Goal: Check status: Check status

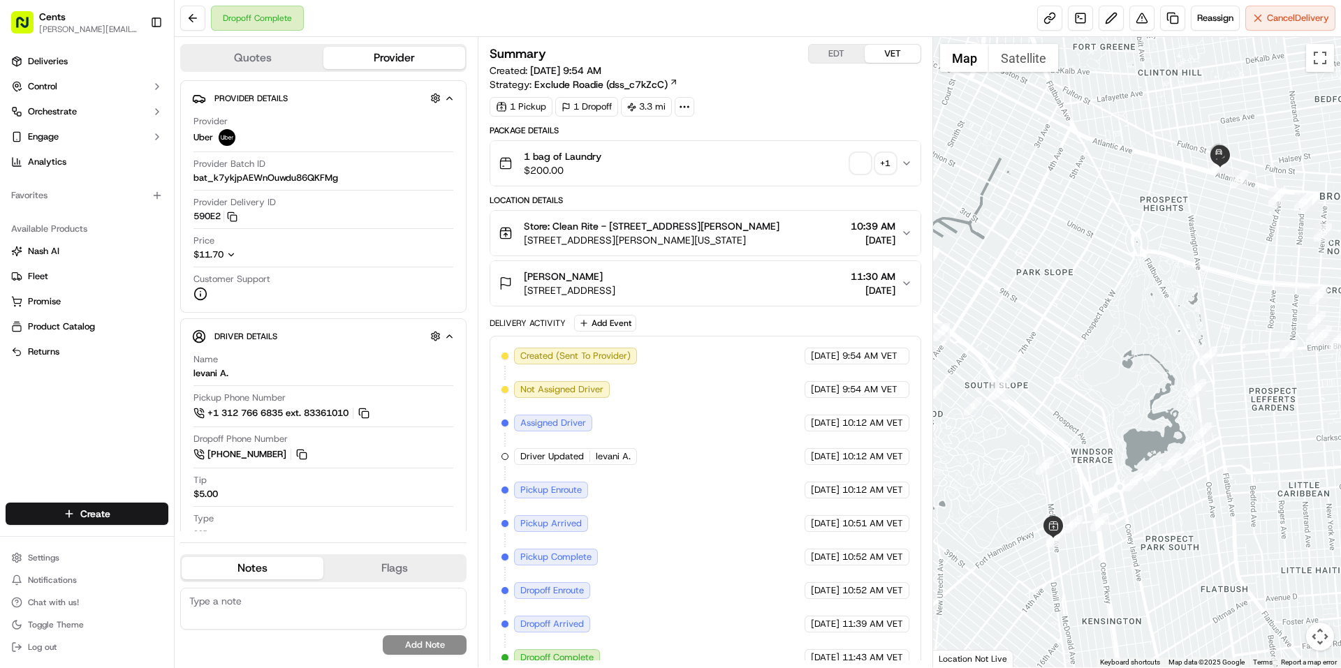
click at [862, 160] on span "button" at bounding box center [860, 164] width 20 height 20
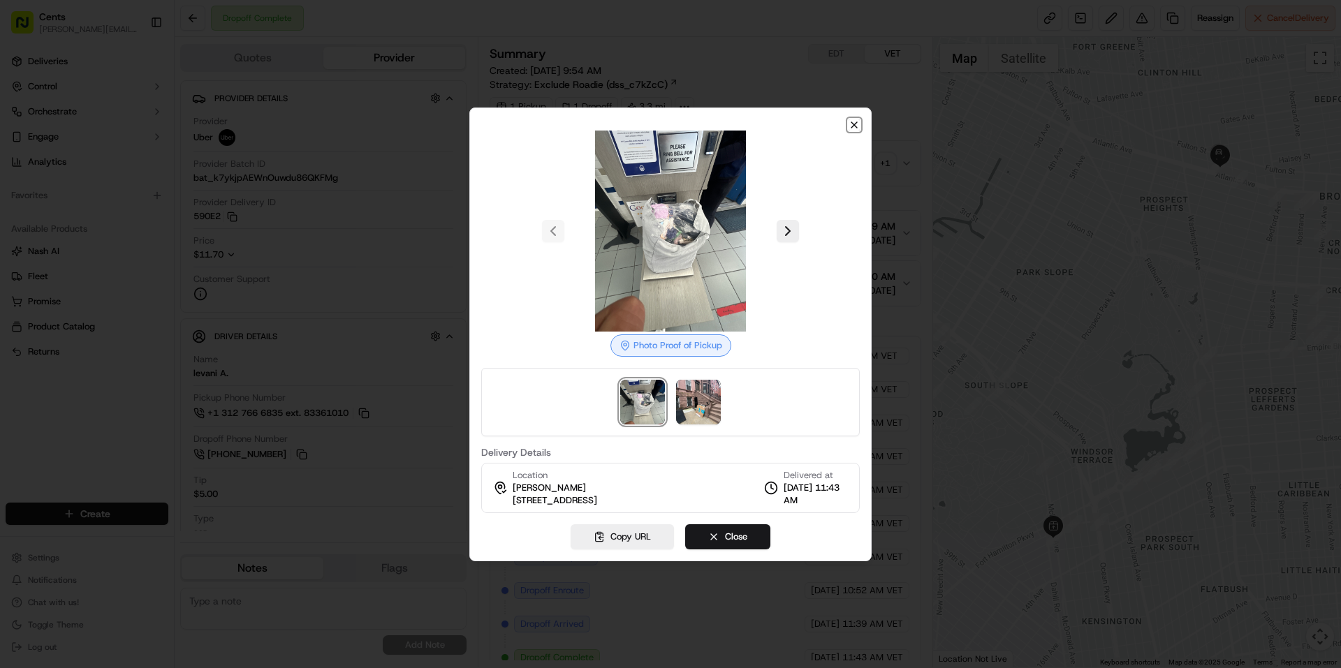
click at [848, 123] on icon "button" at bounding box center [853, 124] width 11 height 11
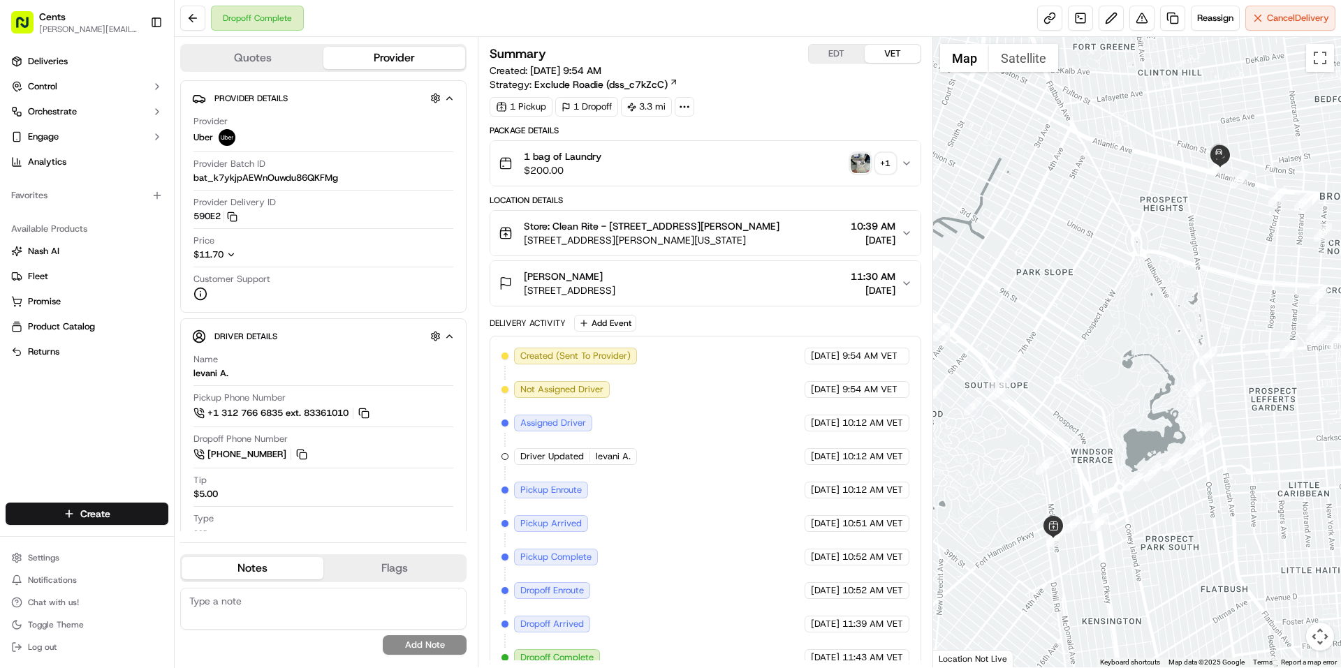
click at [860, 168] on img "button" at bounding box center [860, 164] width 20 height 20
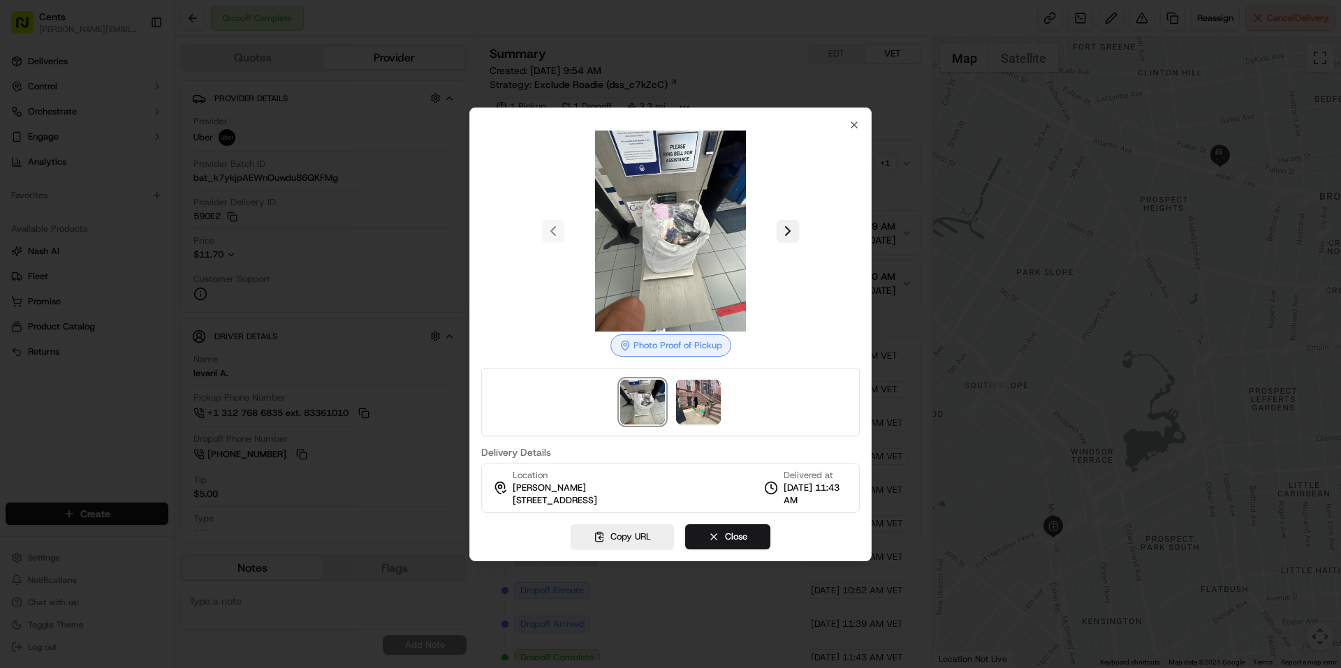
click at [786, 232] on button at bounding box center [787, 231] width 22 height 22
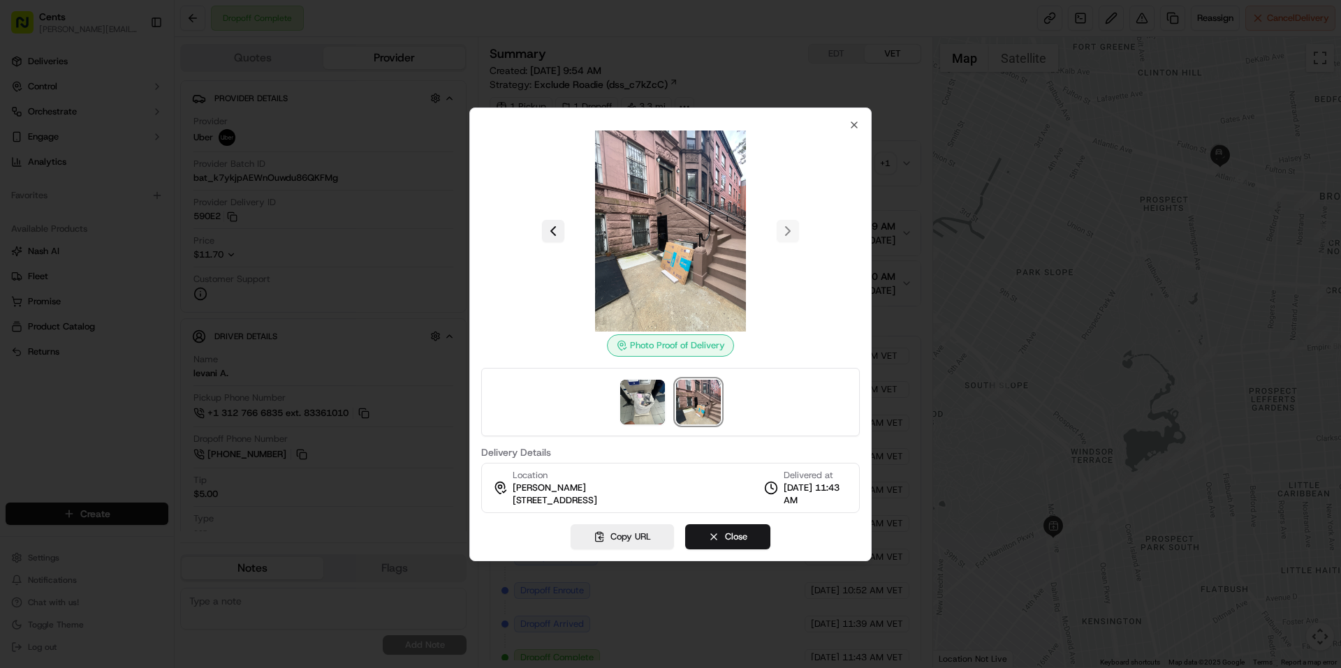
click at [551, 235] on button at bounding box center [553, 231] width 22 height 22
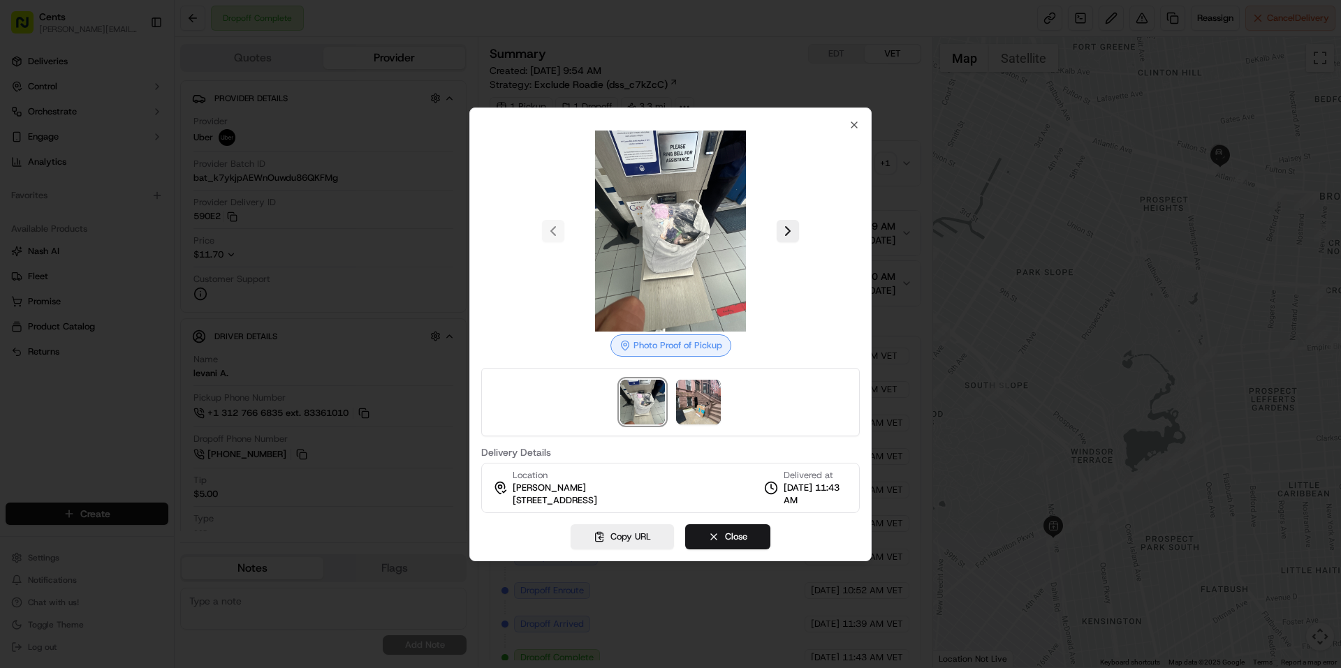
click at [772, 229] on div at bounding box center [670, 231] width 378 height 201
click at [780, 229] on button at bounding box center [787, 231] width 22 height 22
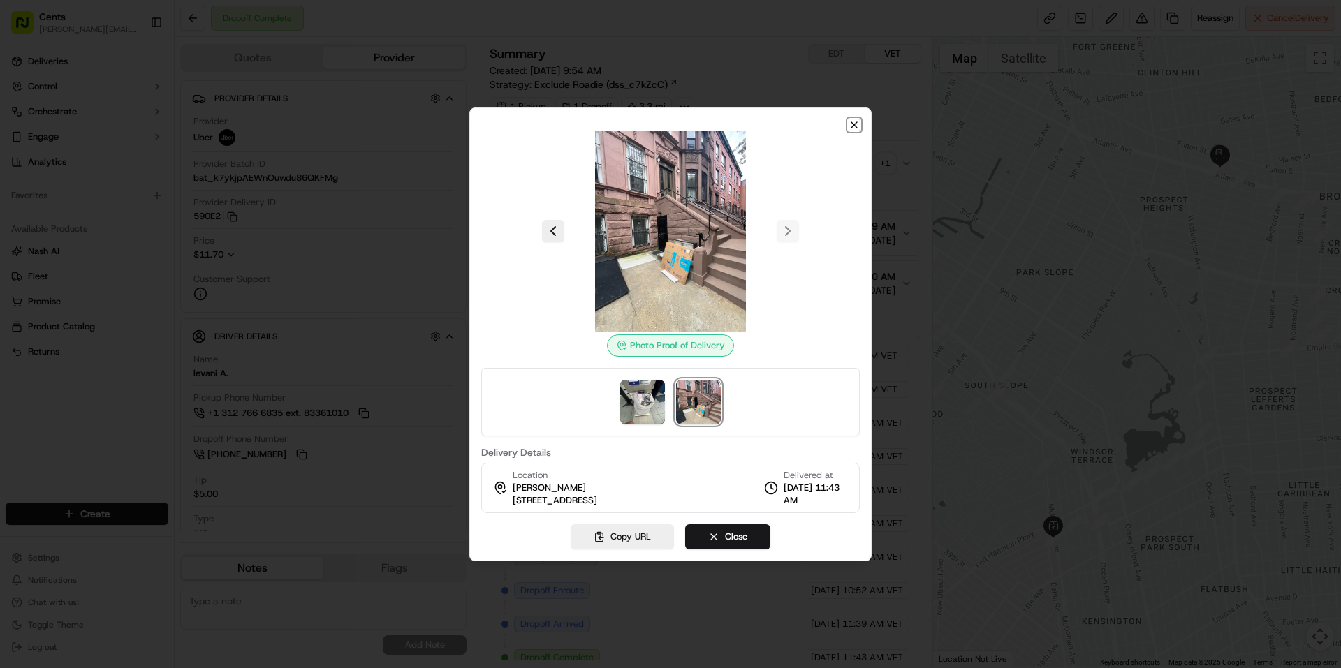
click at [857, 124] on icon "button" at bounding box center [853, 124] width 11 height 11
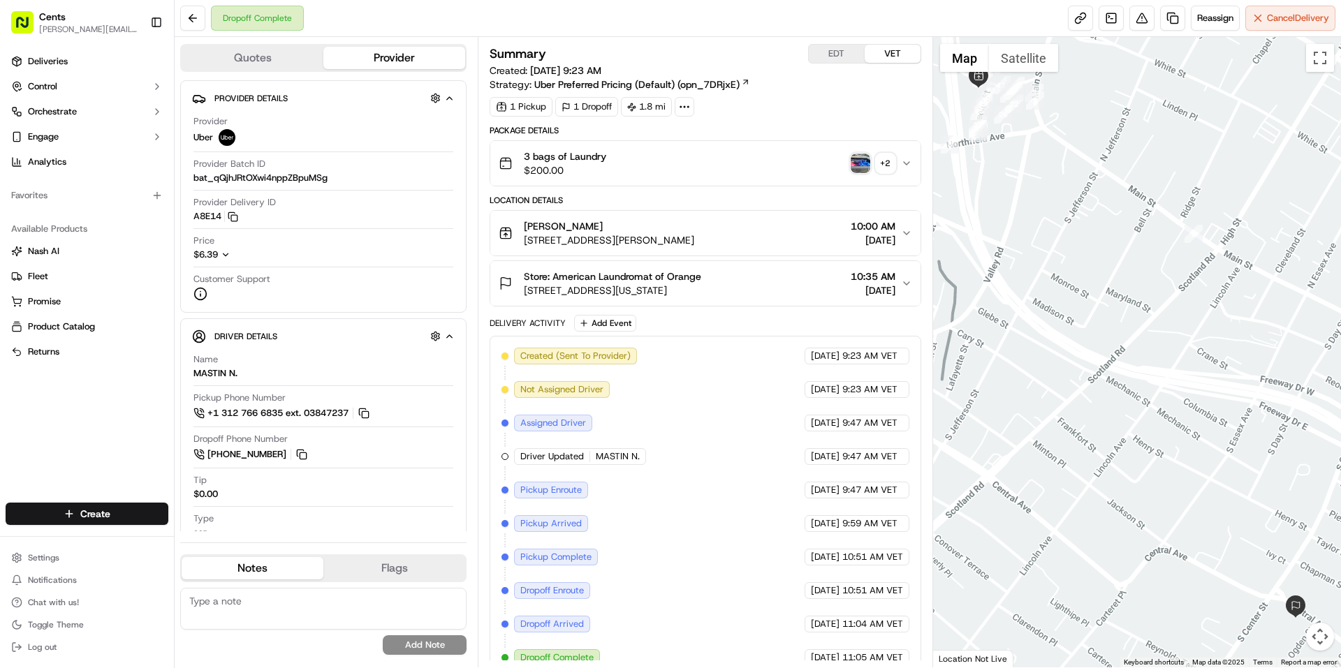
click at [857, 161] on img "button" at bounding box center [860, 164] width 20 height 20
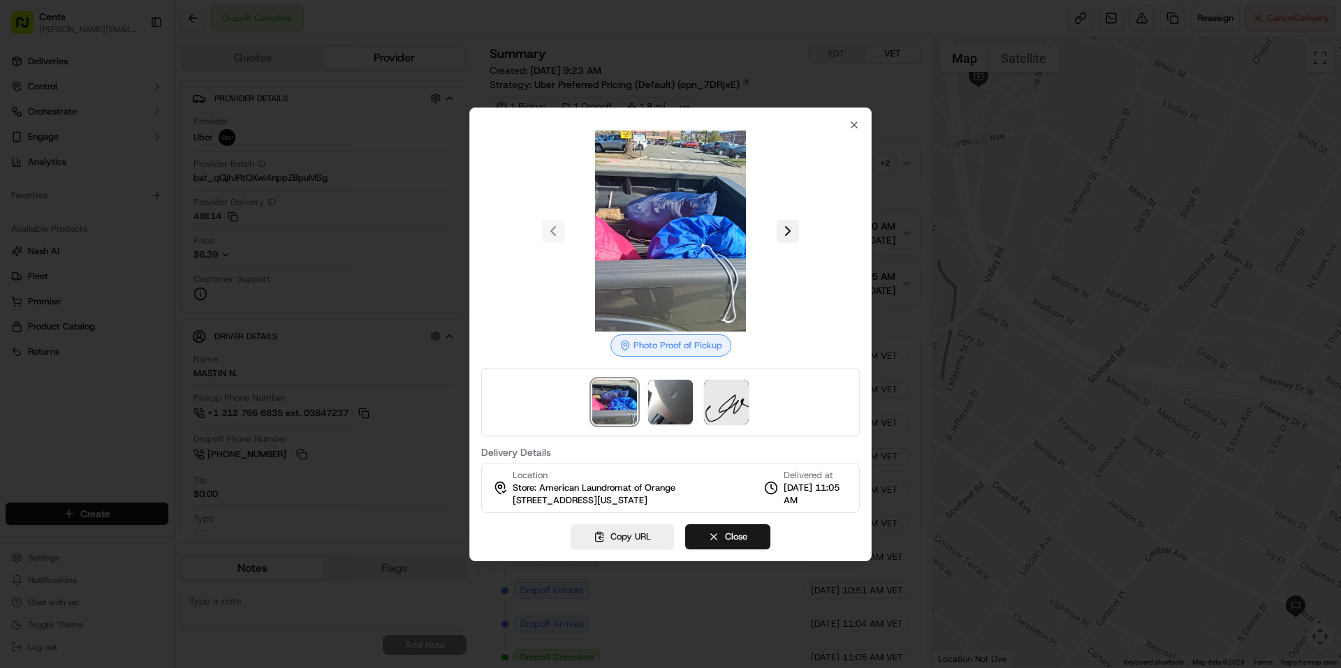
click at [786, 221] on button at bounding box center [787, 231] width 22 height 22
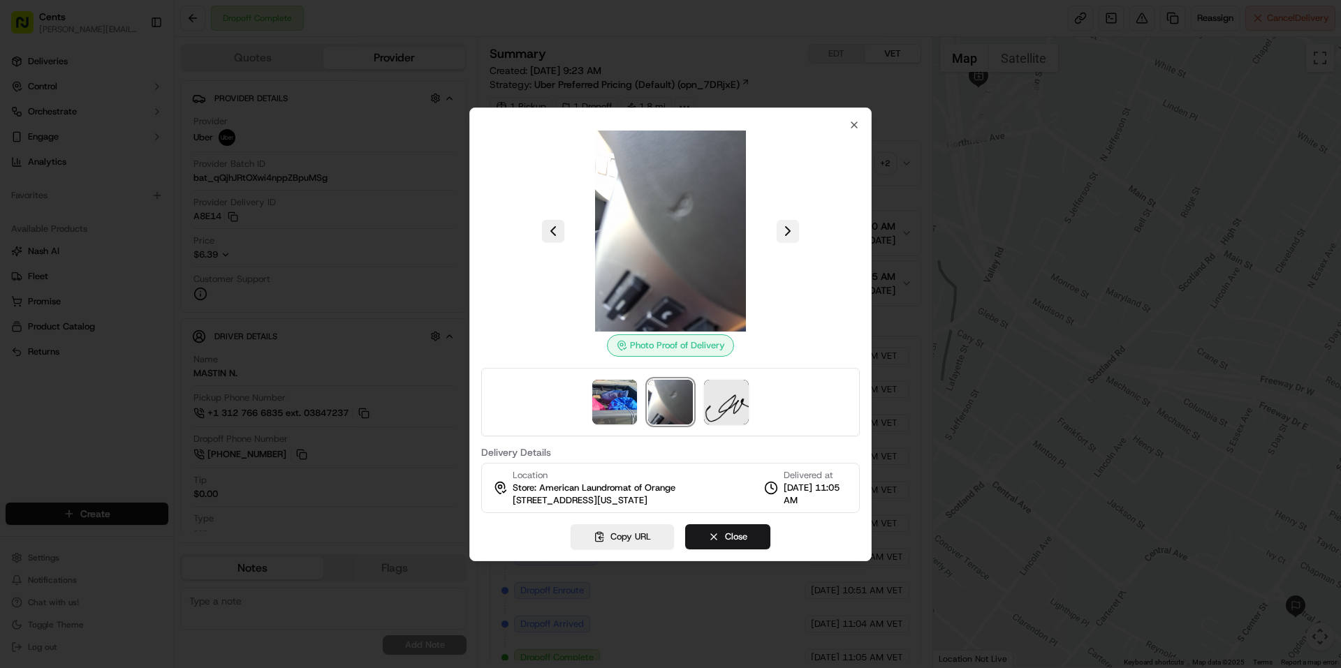
click at [786, 221] on button at bounding box center [787, 231] width 22 height 22
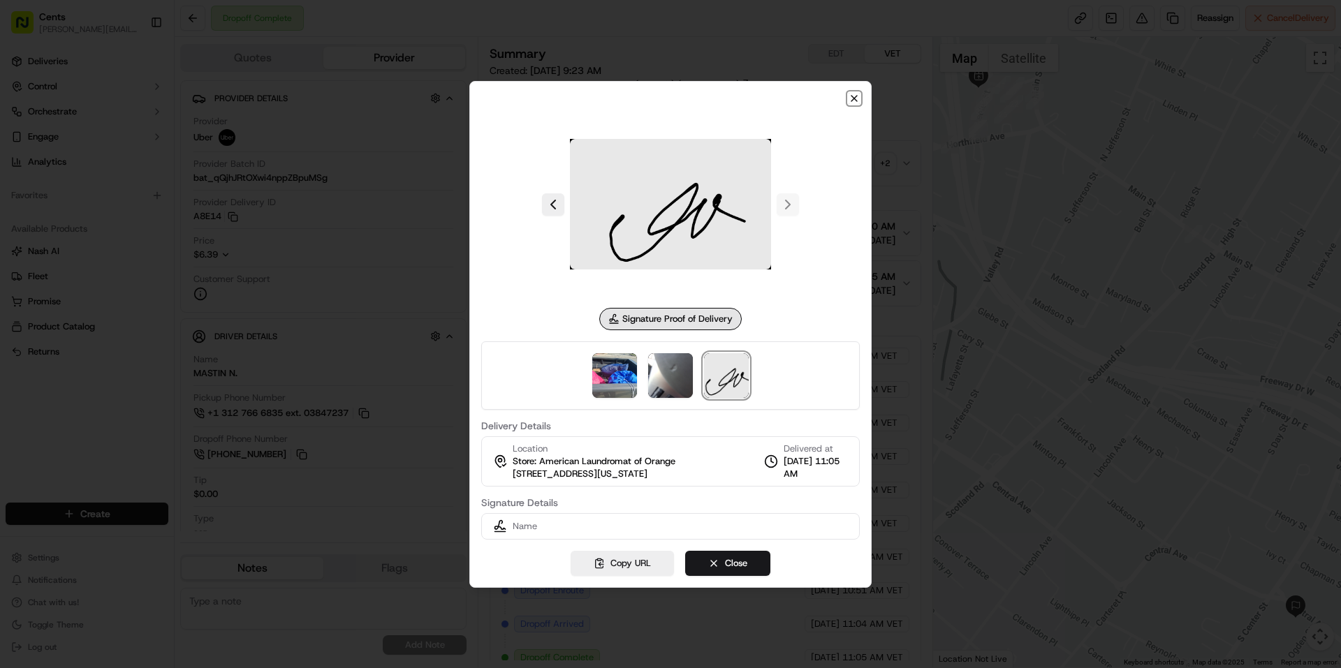
click at [851, 93] on icon "button" at bounding box center [853, 98] width 11 height 11
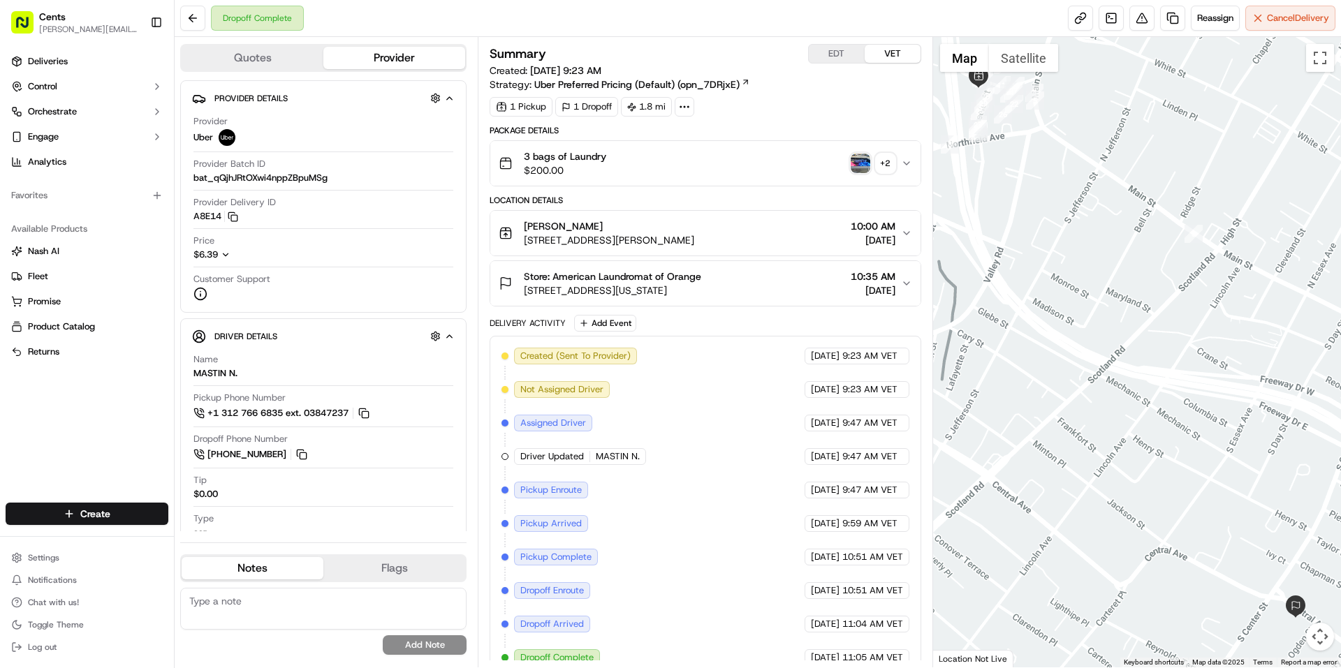
scroll to position [17, 0]
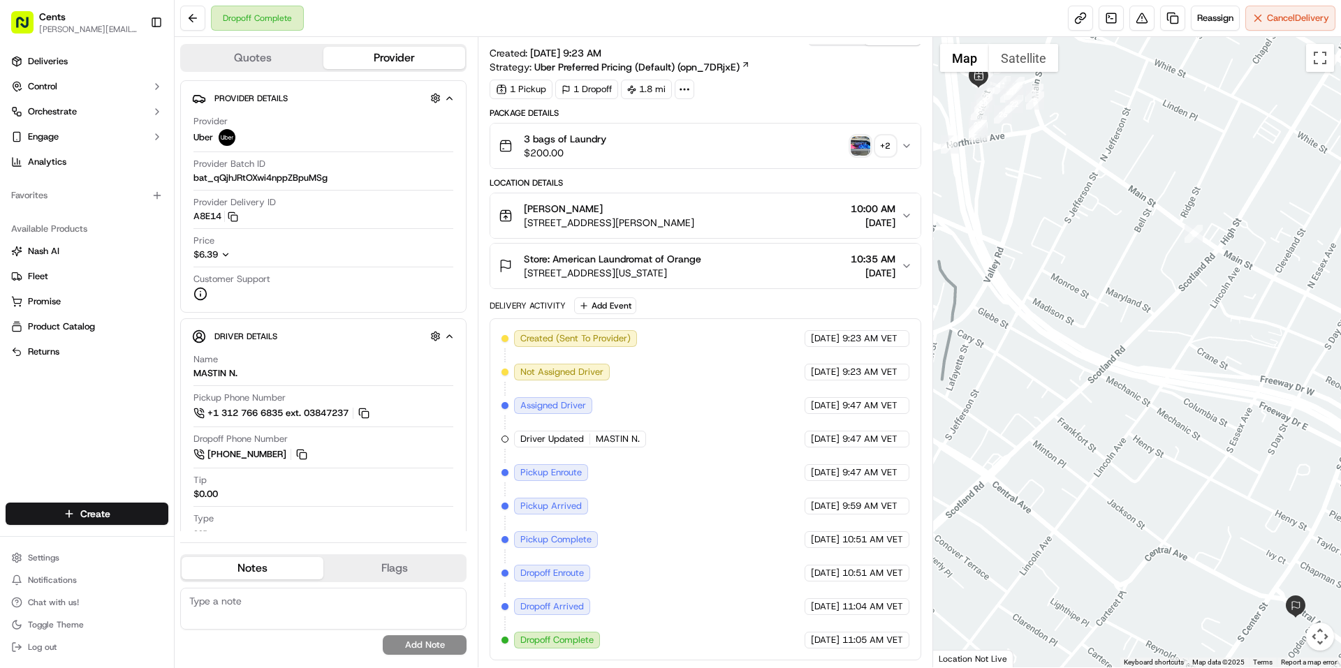
click at [855, 149] on img "button" at bounding box center [860, 146] width 20 height 20
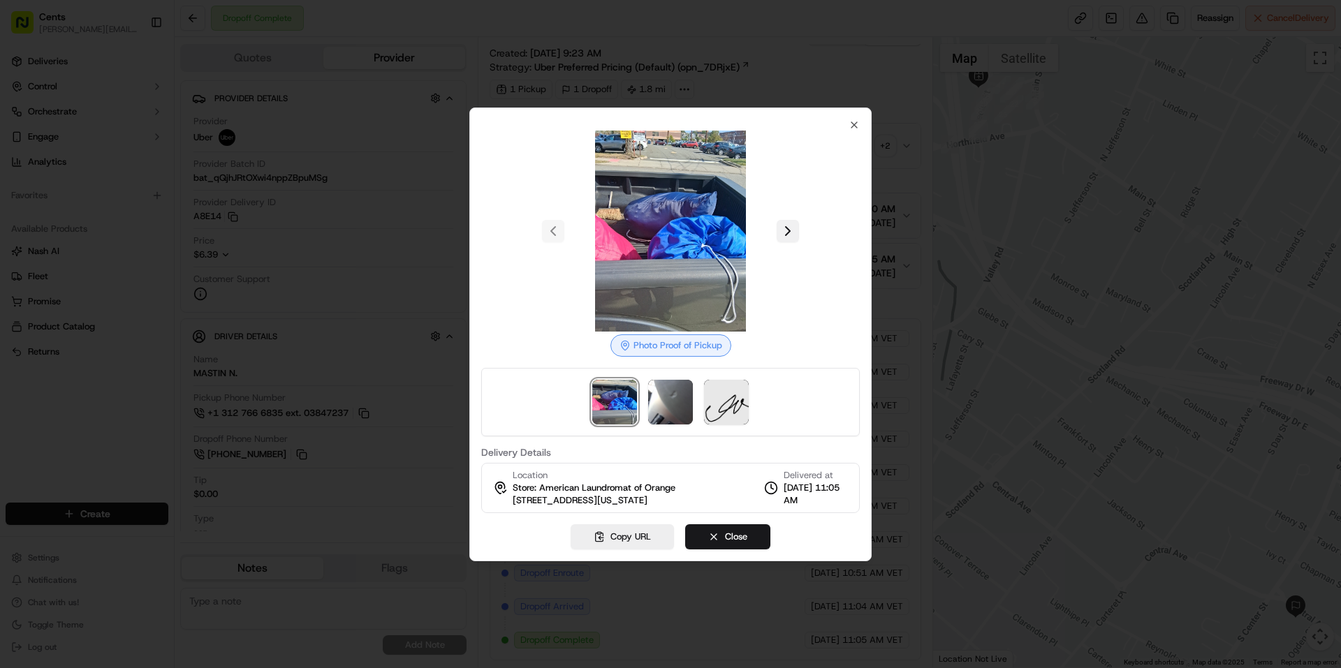
click at [783, 228] on button at bounding box center [787, 231] width 22 height 22
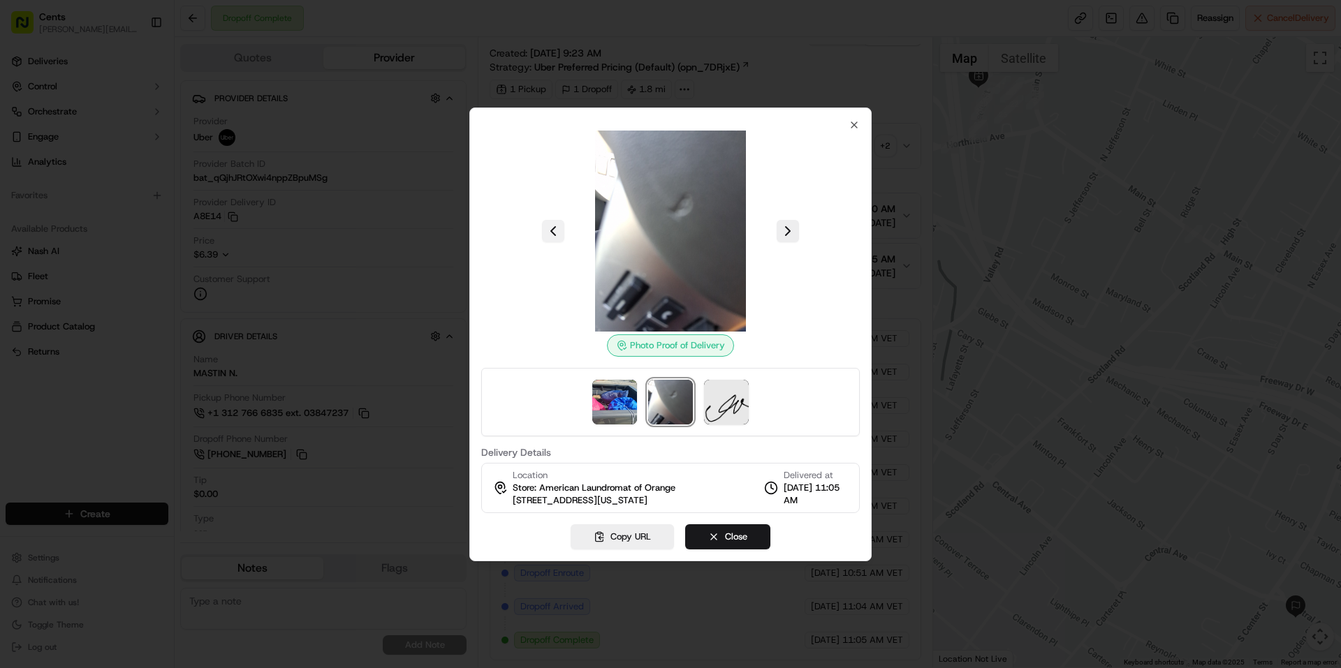
click at [547, 224] on button at bounding box center [553, 231] width 22 height 22
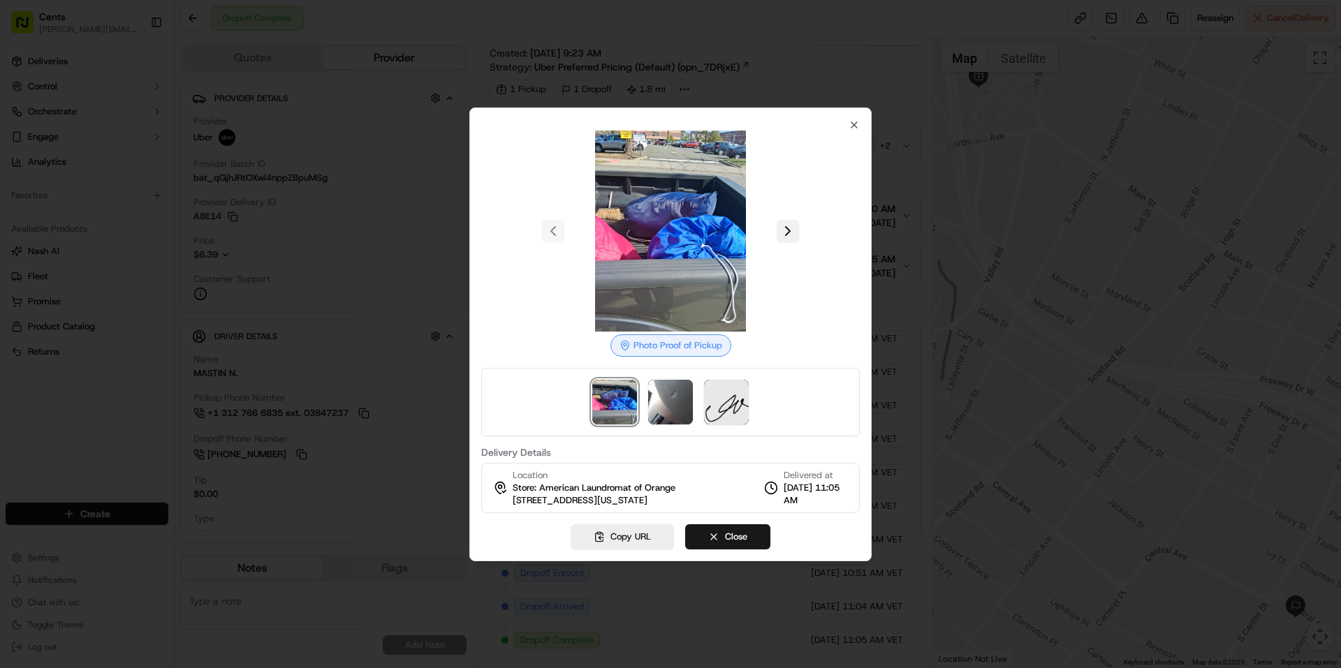
click at [790, 230] on button at bounding box center [787, 231] width 22 height 22
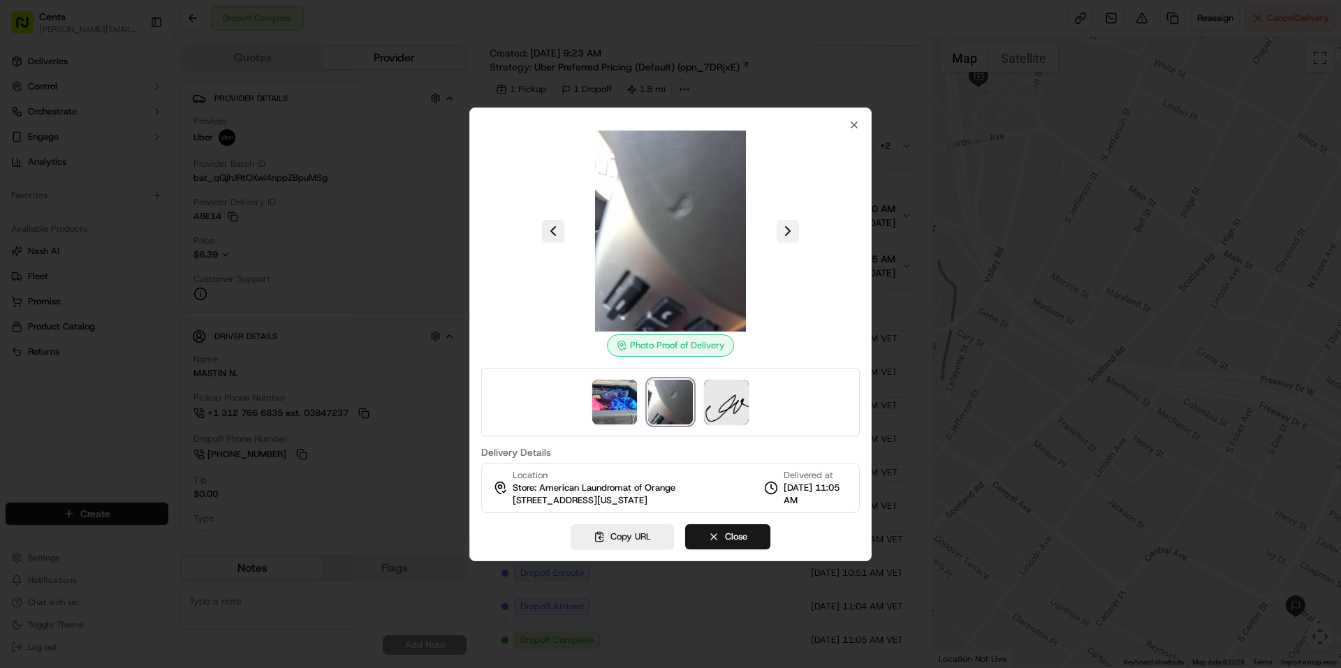
click at [790, 229] on button at bounding box center [787, 231] width 22 height 22
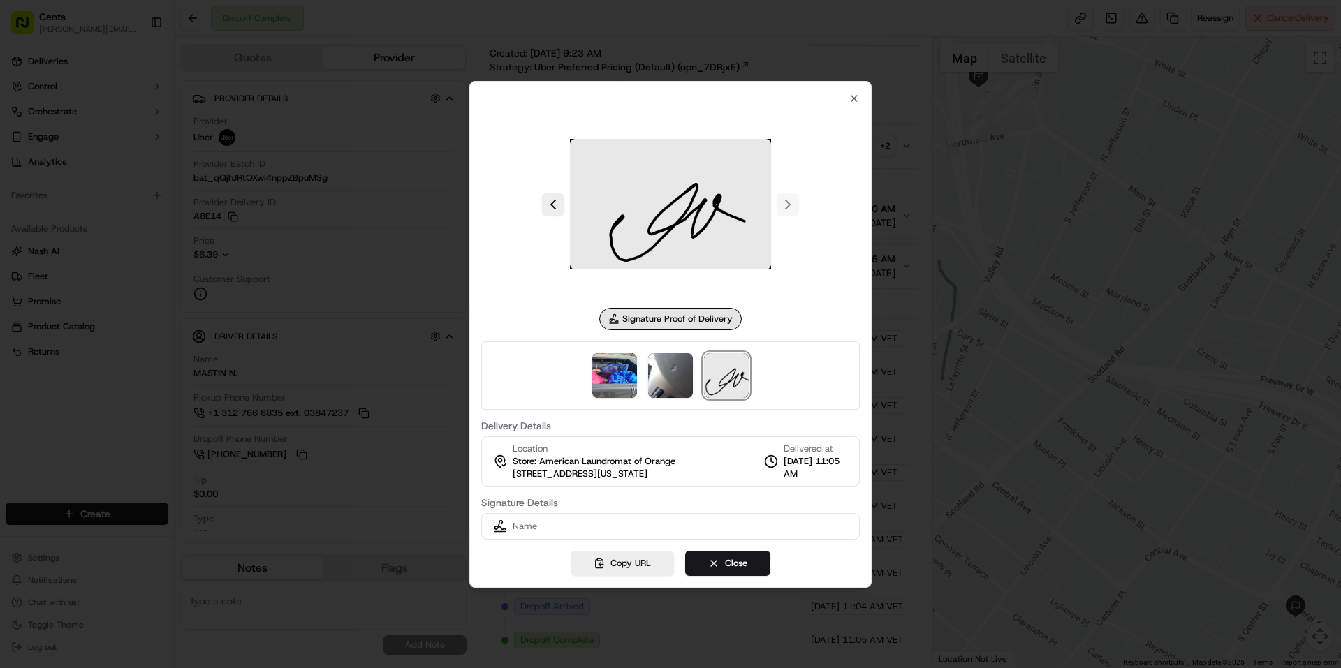
click at [849, 104] on div at bounding box center [670, 204] width 378 height 201
click at [851, 96] on icon "button" at bounding box center [854, 99] width 6 height 6
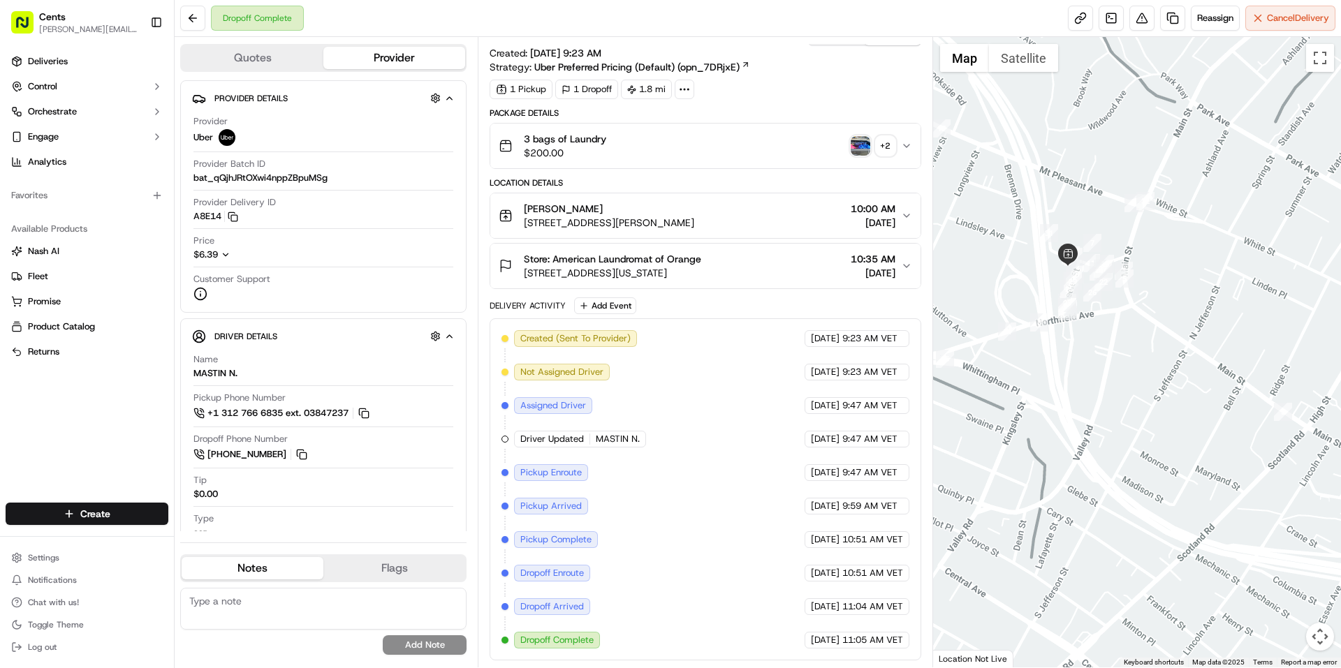
drag, startPoint x: 1249, startPoint y: 444, endPoint x: 1340, endPoint y: 640, distance: 215.6
click at [1340, 640] on div at bounding box center [1137, 352] width 408 height 631
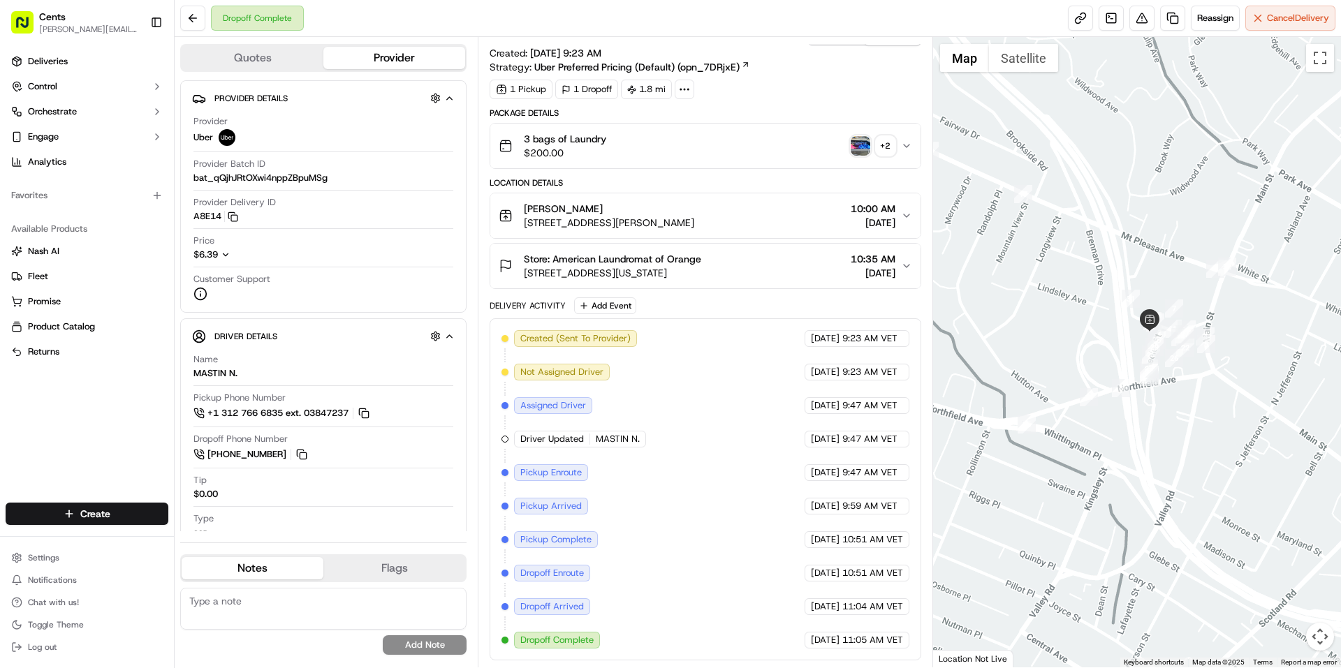
drag, startPoint x: 1186, startPoint y: 496, endPoint x: 1289, endPoint y: 573, distance: 128.6
click at [1289, 573] on div at bounding box center [1137, 352] width 408 height 631
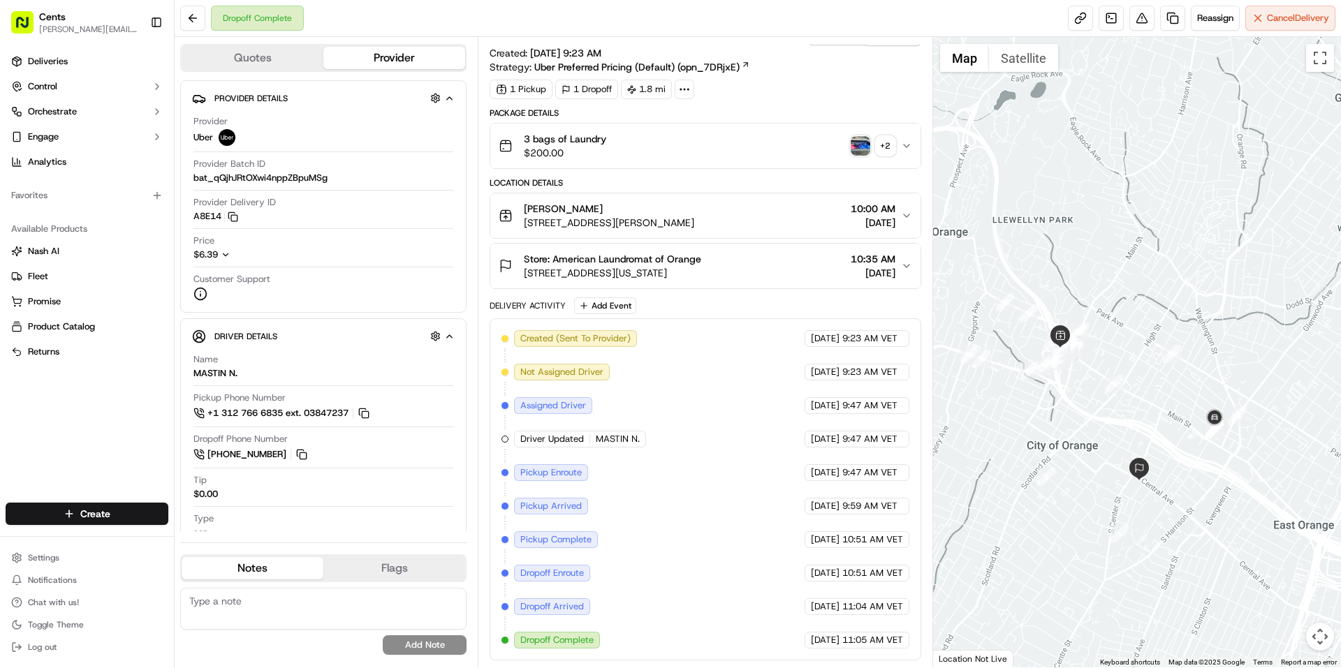
drag, startPoint x: 1193, startPoint y: 536, endPoint x: 1080, endPoint y: 405, distance: 173.2
click at [1080, 405] on div at bounding box center [1137, 352] width 408 height 631
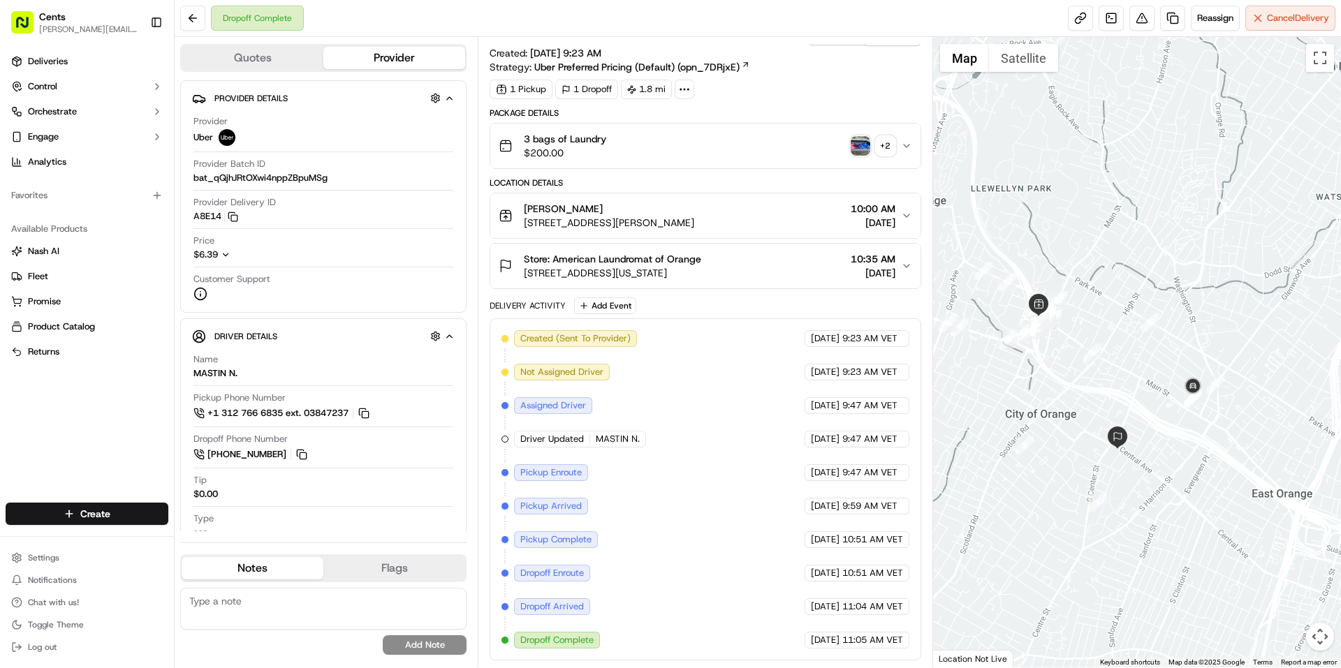
click at [864, 145] on img "button" at bounding box center [860, 146] width 20 height 20
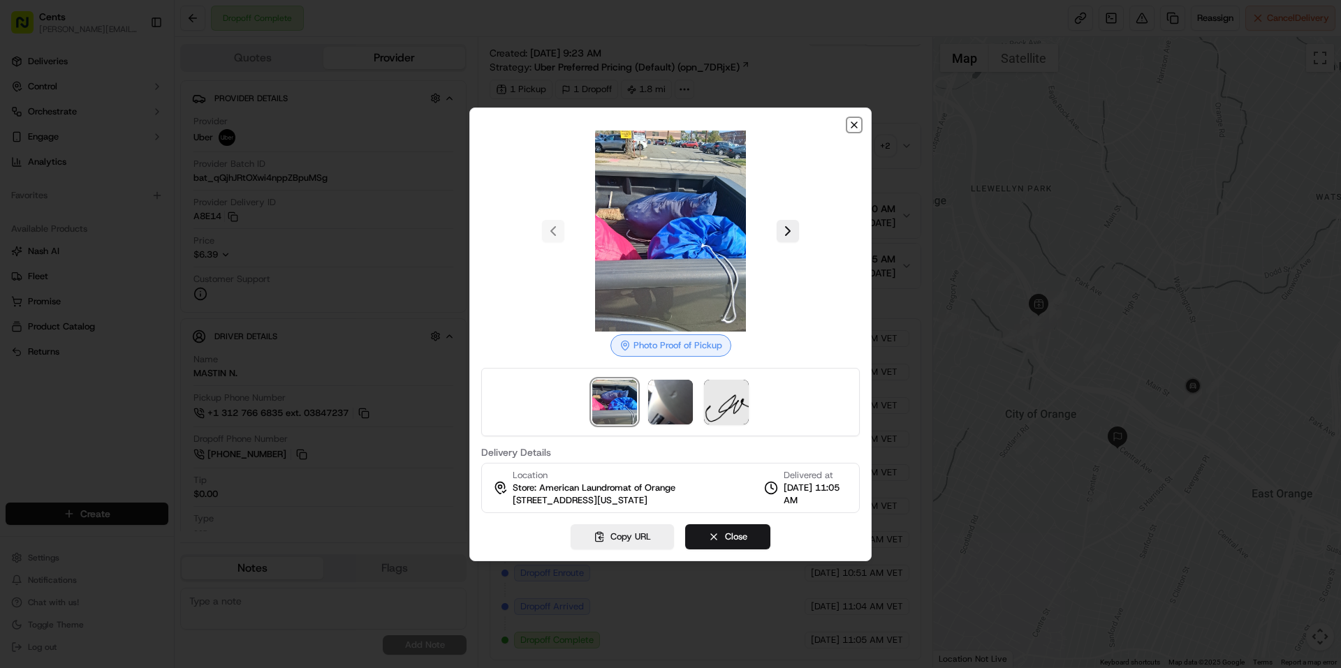
click at [853, 123] on icon "button" at bounding box center [853, 124] width 11 height 11
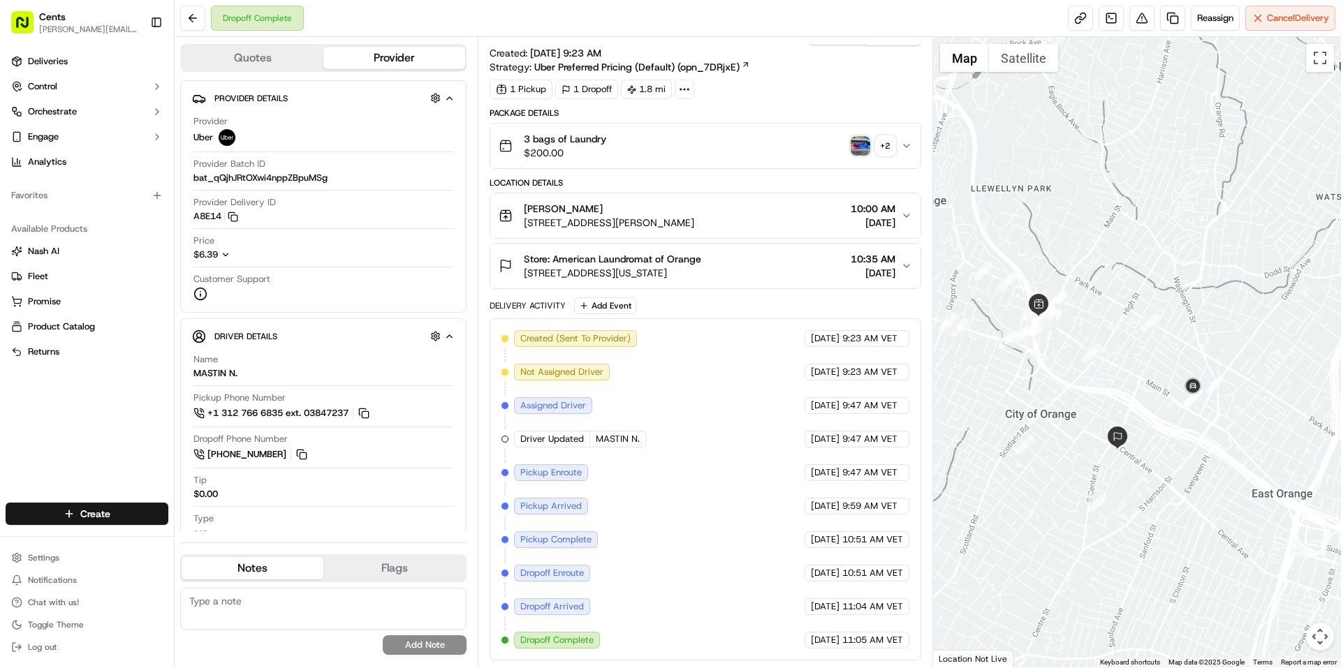
click at [861, 152] on img "button" at bounding box center [860, 146] width 20 height 20
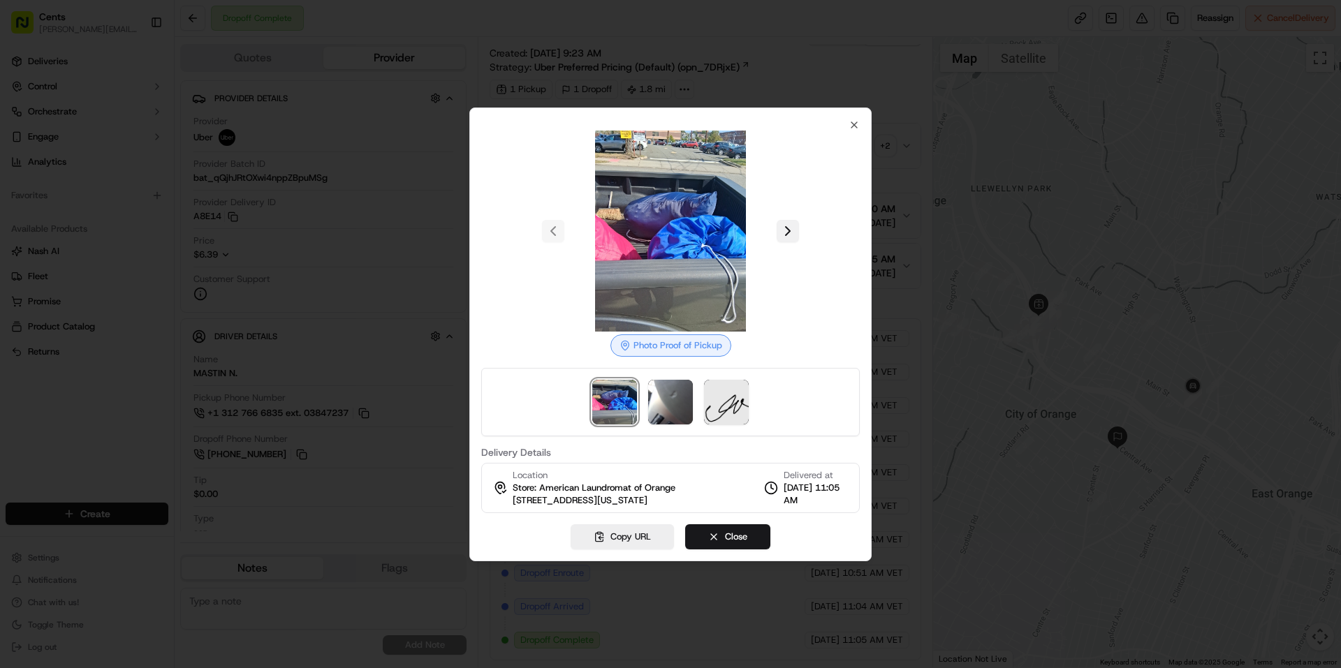
click at [780, 232] on button at bounding box center [787, 231] width 22 height 22
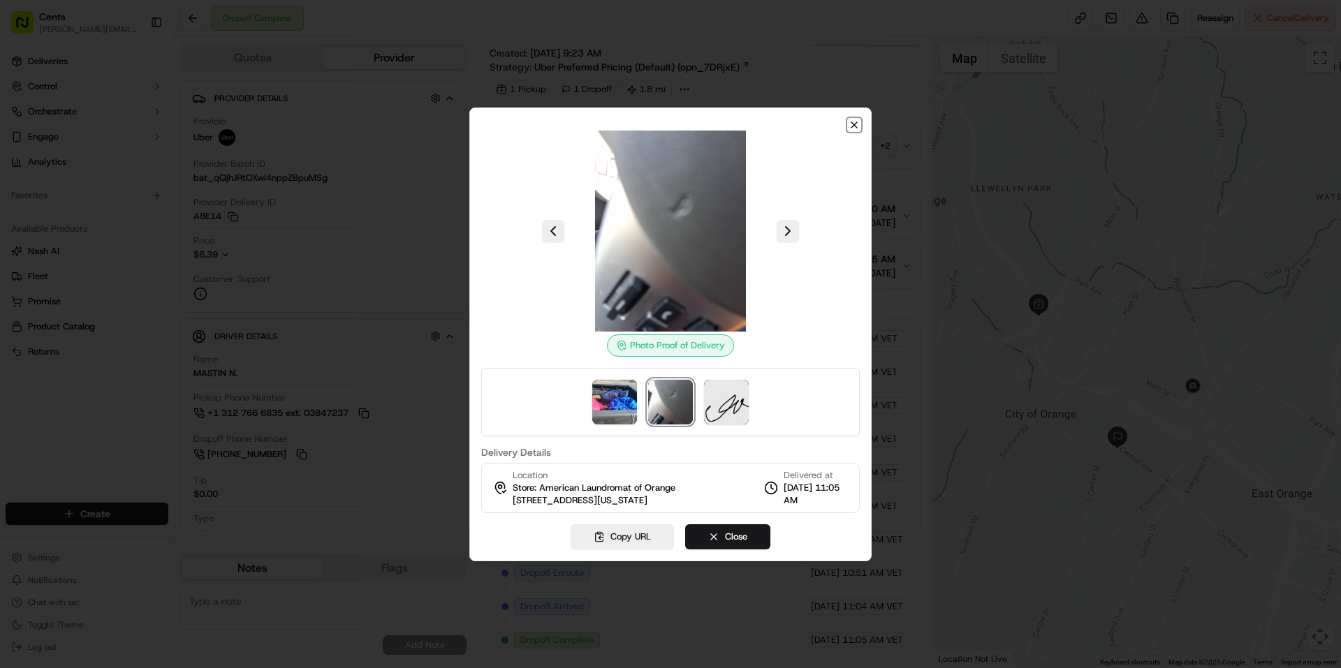
click at [855, 123] on icon "button" at bounding box center [853, 124] width 11 height 11
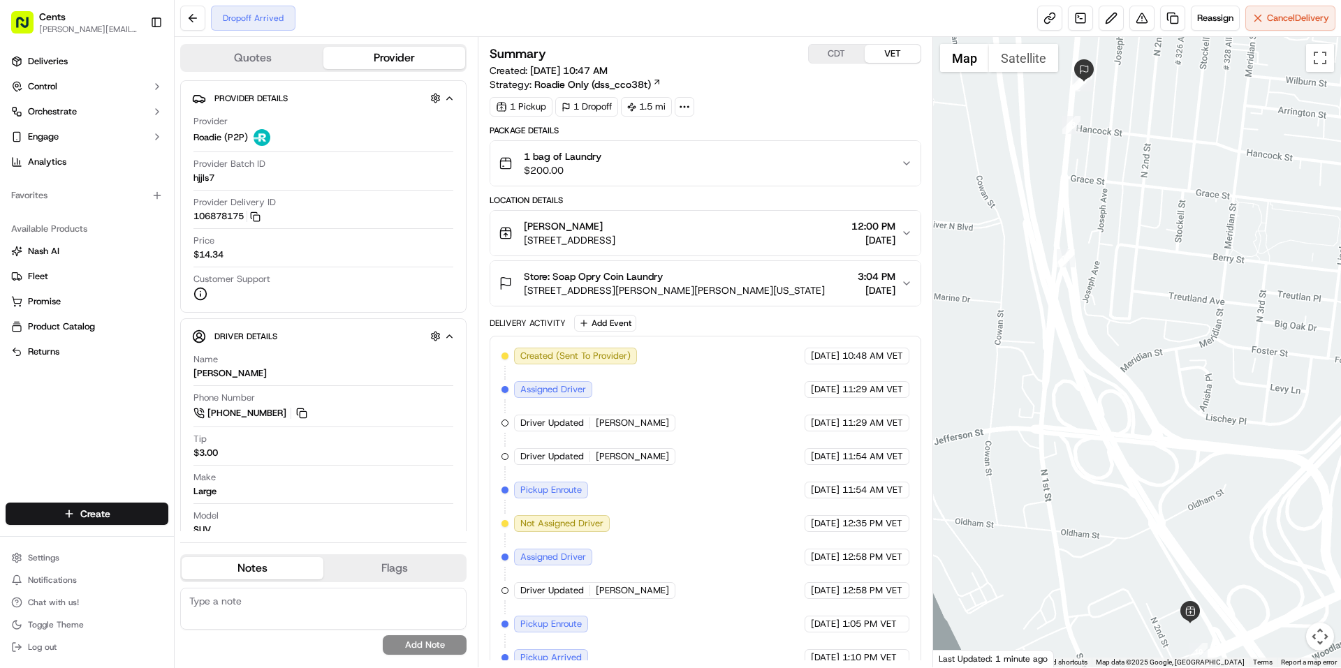
scroll to position [118, 0]
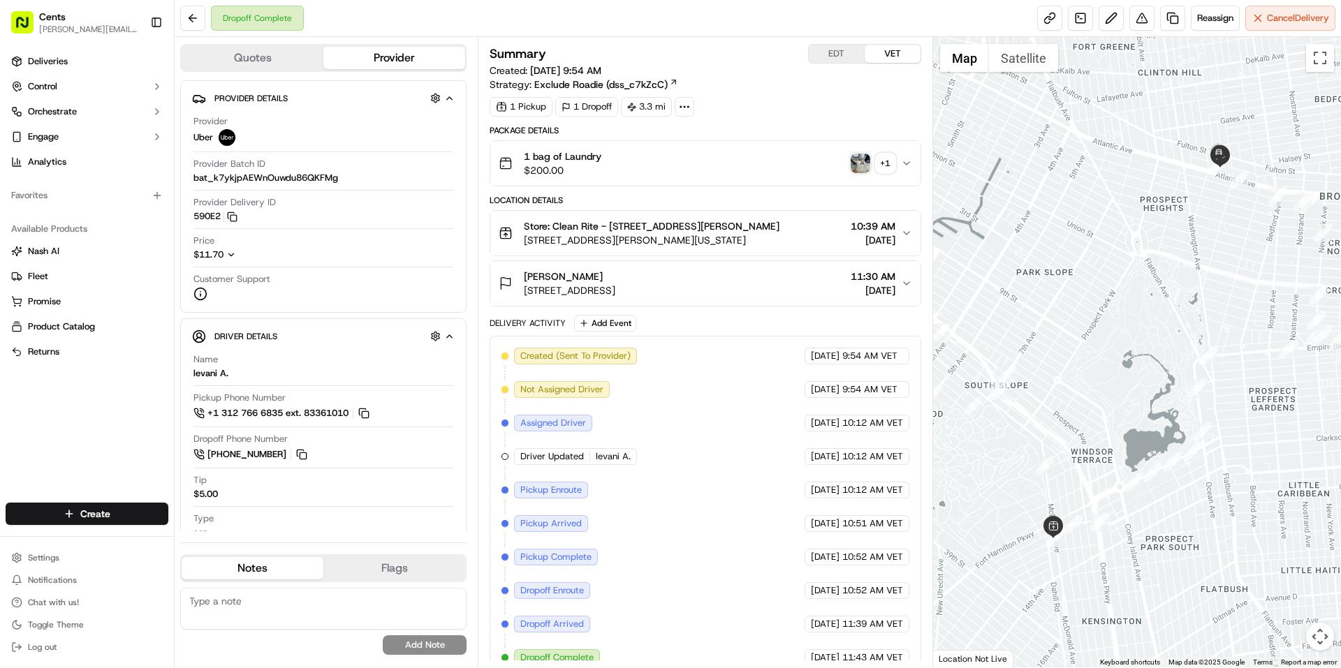
scroll to position [17, 0]
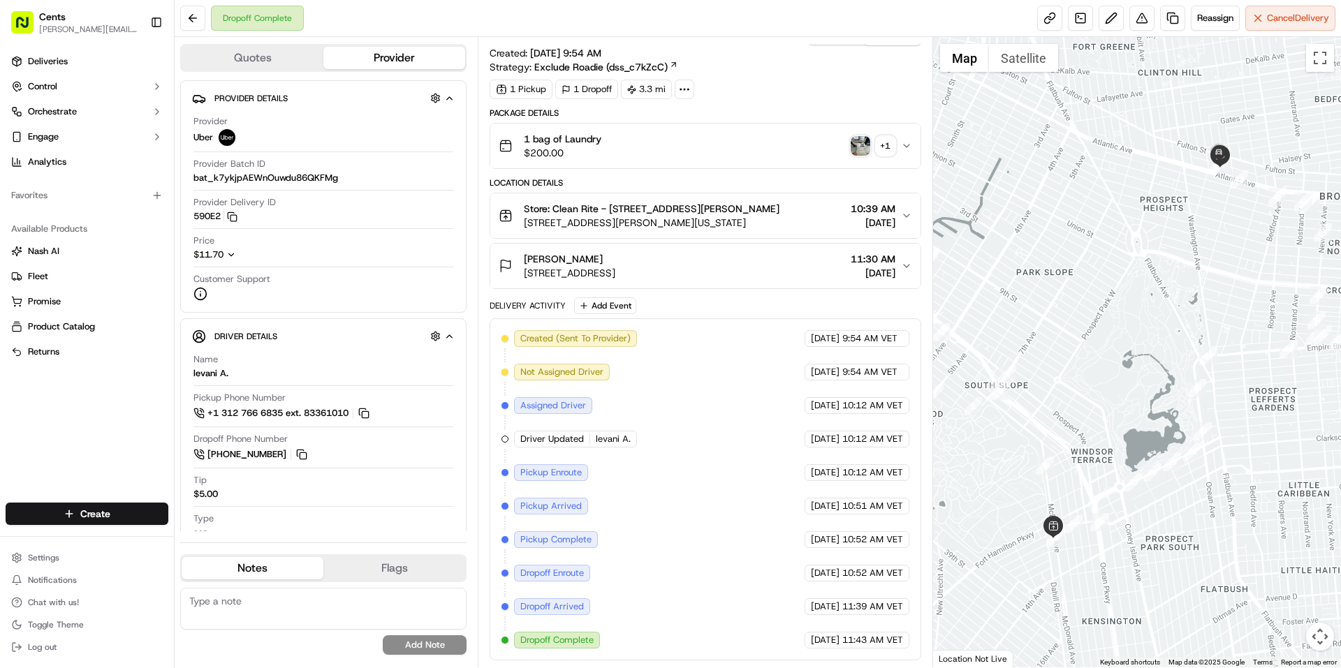
click at [863, 146] on img "button" at bounding box center [860, 146] width 20 height 20
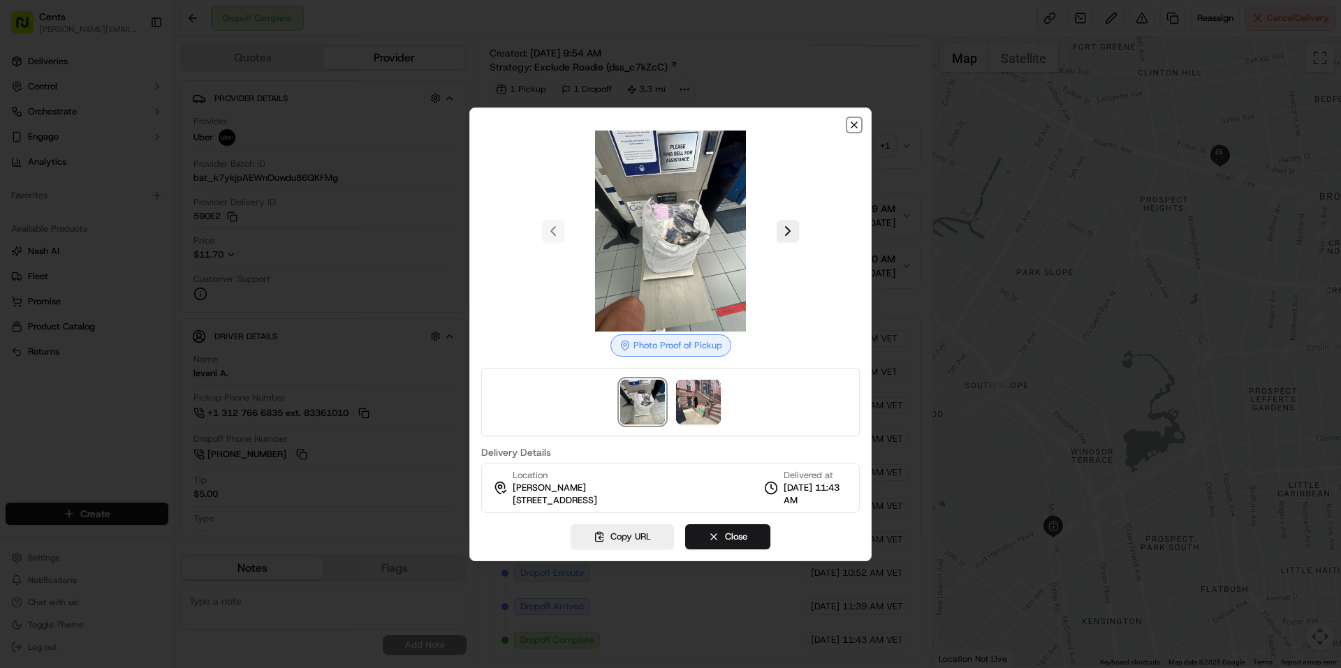
click at [855, 126] on icon "button" at bounding box center [854, 125] width 6 height 6
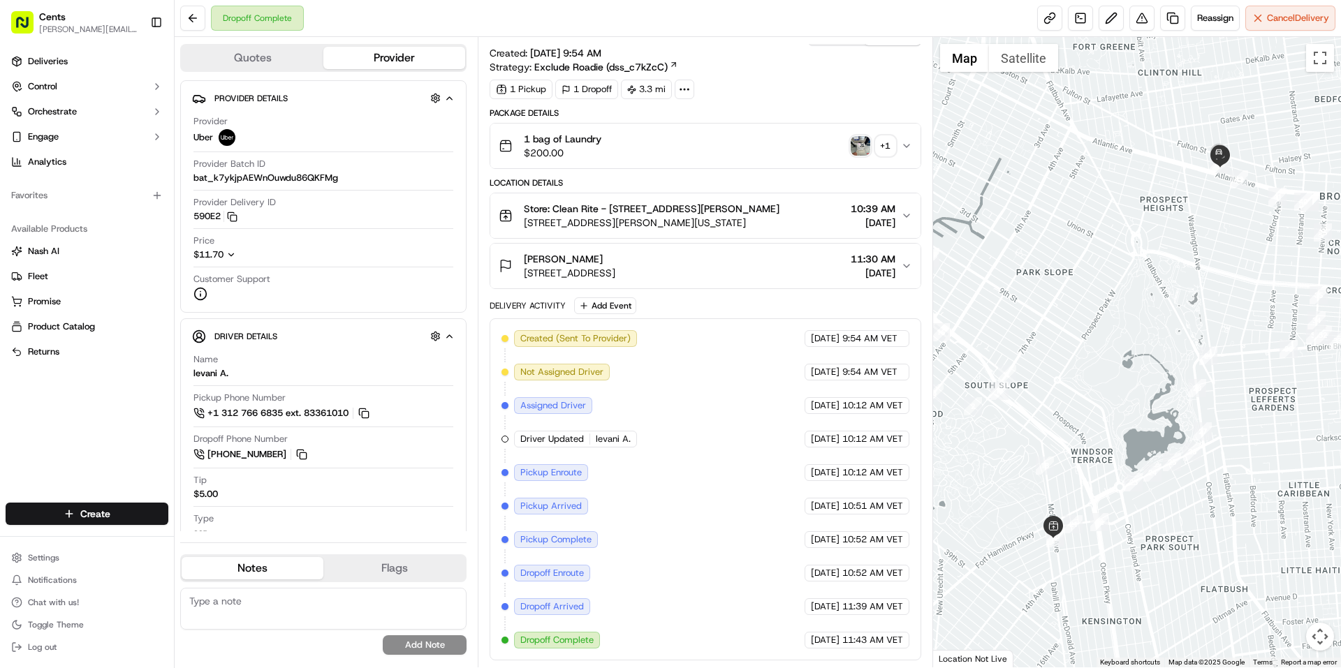
click at [856, 147] on img "button" at bounding box center [860, 146] width 20 height 20
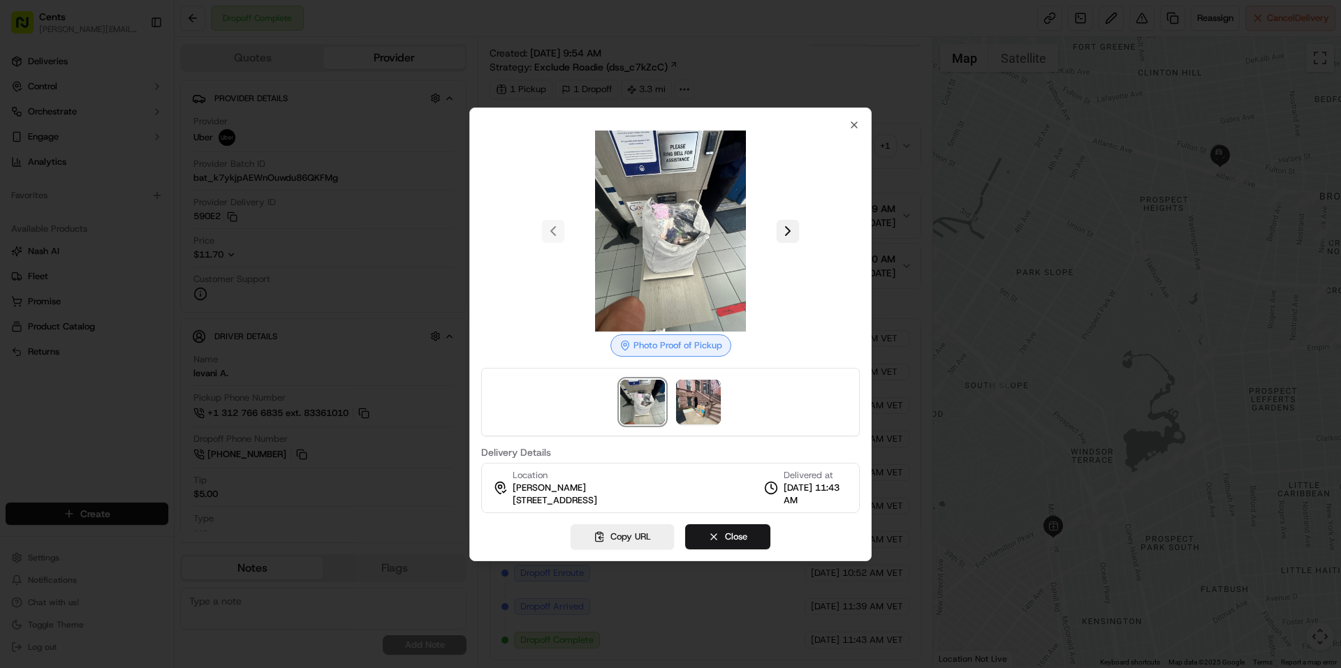
click at [794, 226] on button at bounding box center [787, 231] width 22 height 22
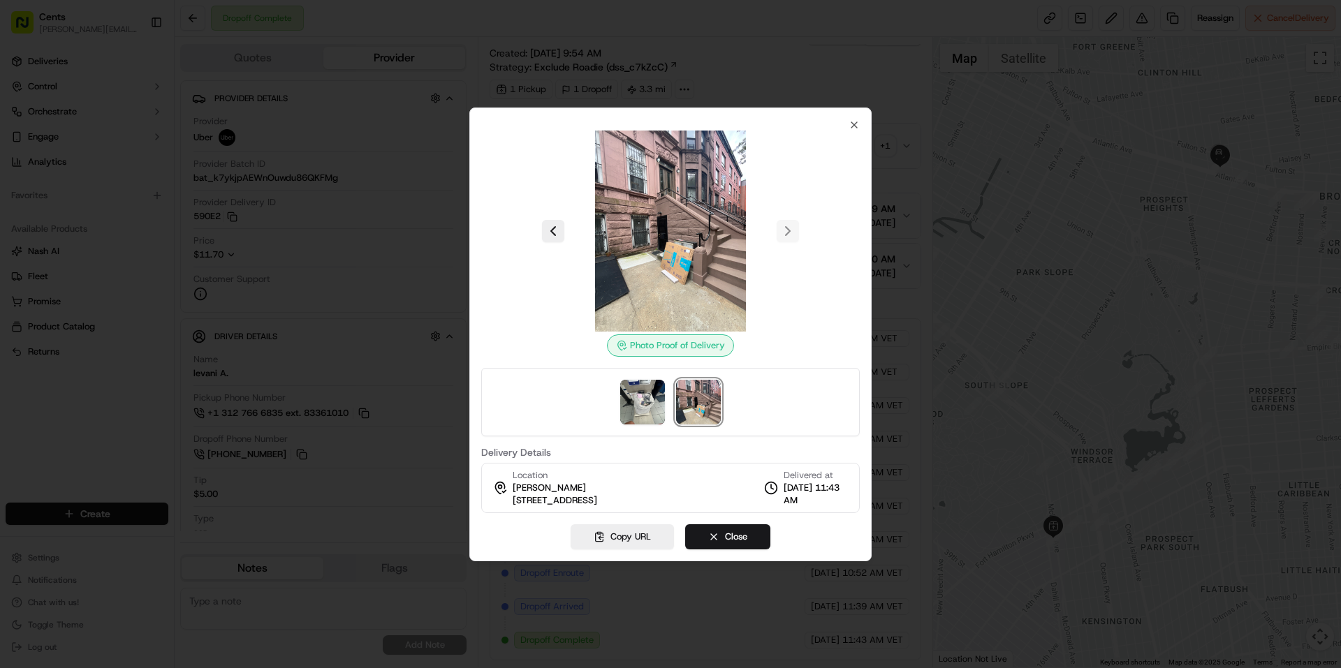
click at [855, 131] on div at bounding box center [670, 231] width 378 height 201
click at [855, 124] on icon "button" at bounding box center [854, 125] width 6 height 6
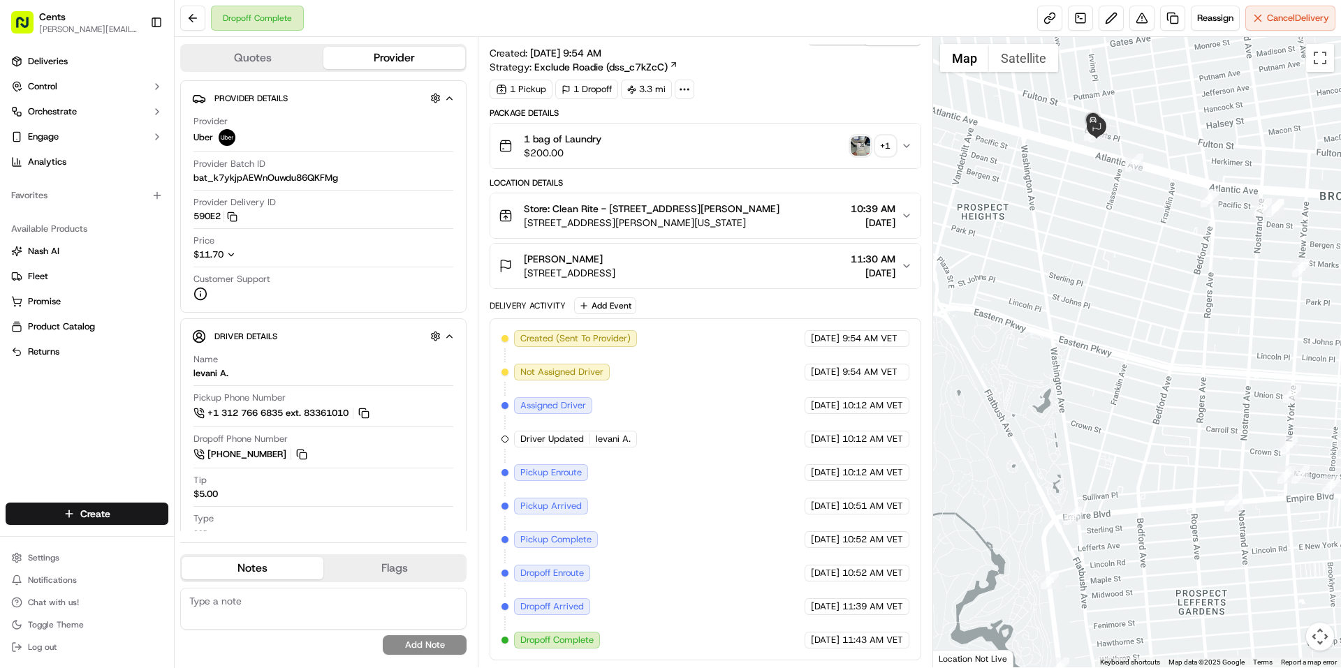
drag, startPoint x: 1148, startPoint y: 223, endPoint x: 883, endPoint y: 340, distance: 289.5
click at [883, 340] on div "Quotes Provider Provider Details Hidden ( 3 ) Provider Uber Provider Batch ID b…" at bounding box center [758, 352] width 1166 height 631
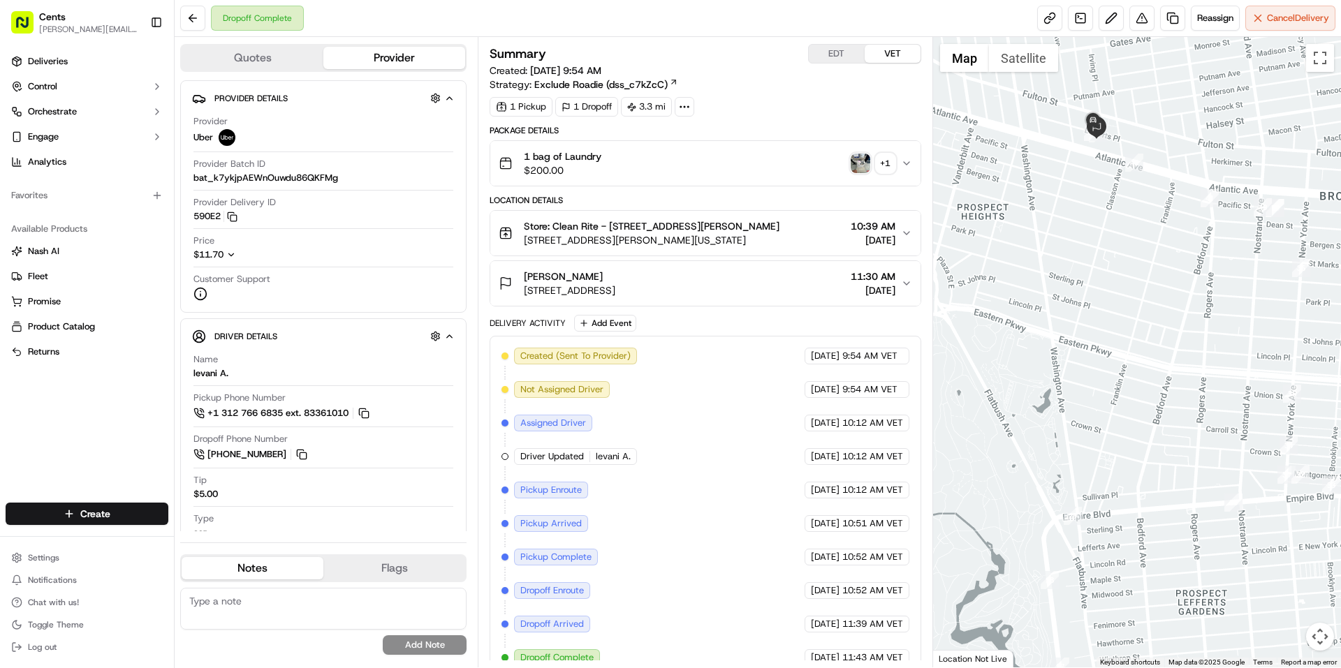
drag, startPoint x: 728, startPoint y: 289, endPoint x: 520, endPoint y: 293, distance: 208.1
click at [520, 293] on div "Hannah Pivo 102 Lefferts Place, Brooklyn, NY 11238, US 11:30 AM 09/16/2025" at bounding box center [700, 284] width 402 height 28
copy span "[STREET_ADDRESS]"
click at [855, 167] on img "button" at bounding box center [860, 164] width 20 height 20
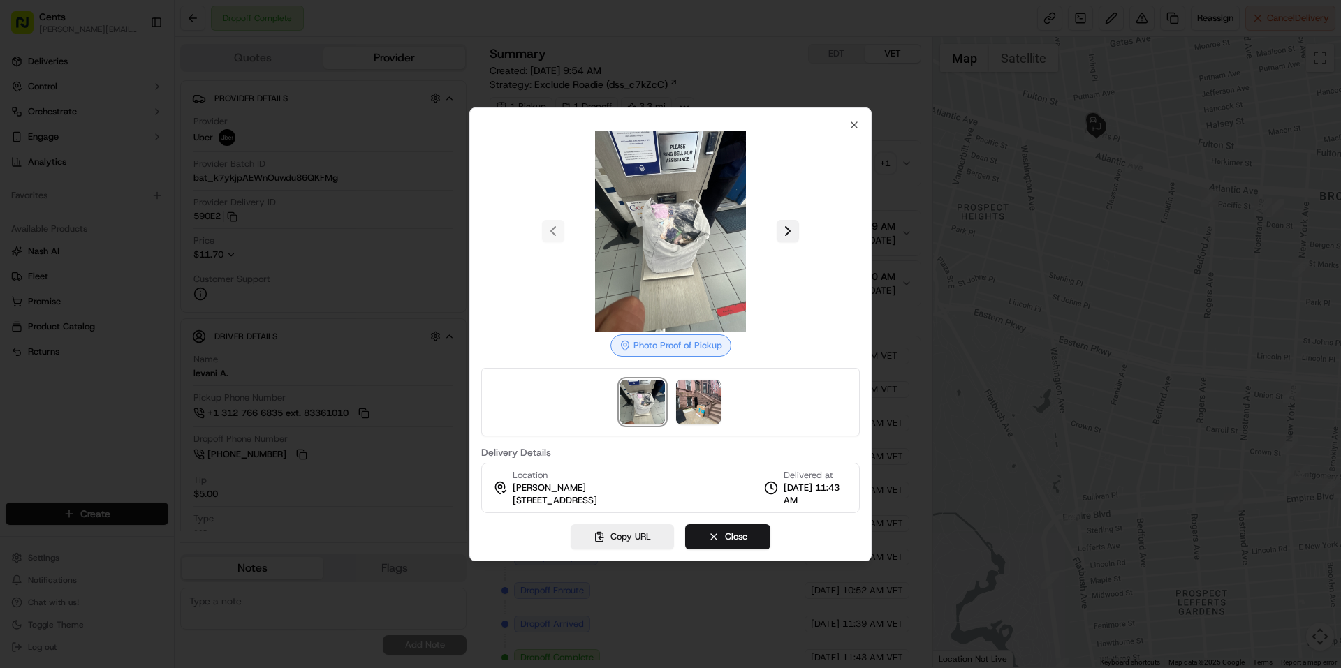
click at [791, 223] on button at bounding box center [787, 231] width 22 height 22
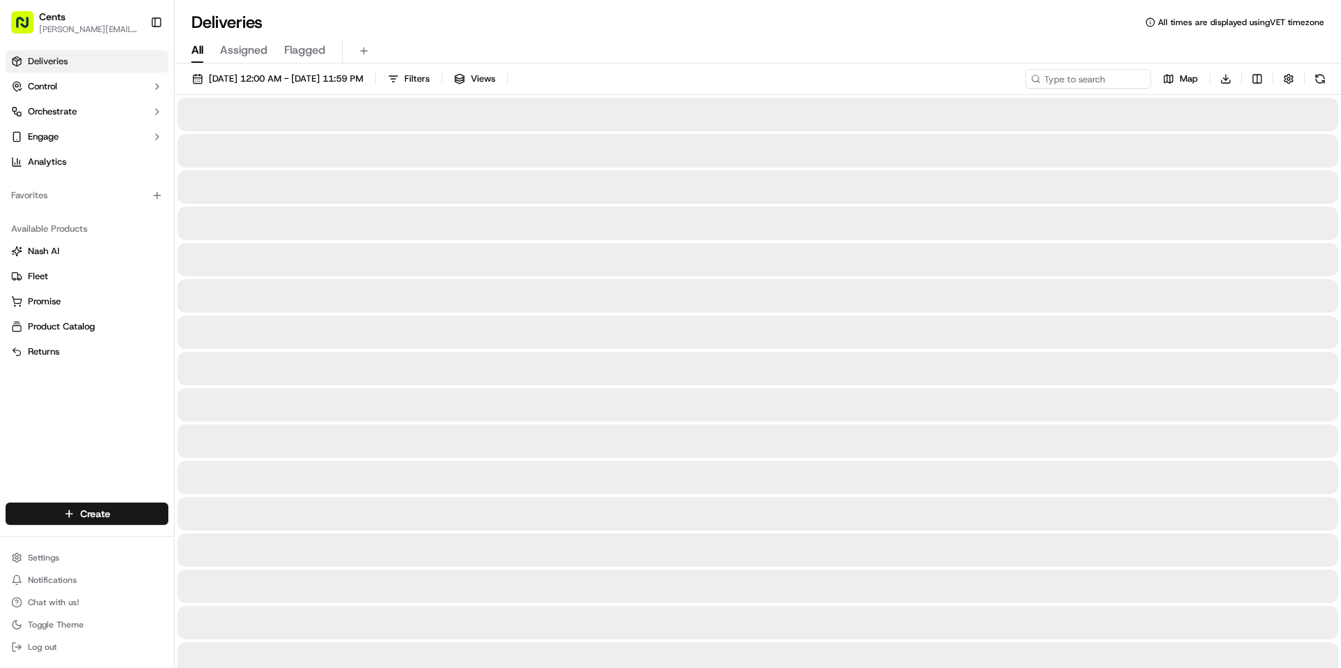
click at [1075, 89] on div "[DATE] 12:00 AM - [DATE] 11:59 PM Filters Views Map Download" at bounding box center [758, 82] width 1166 height 26
click at [1078, 84] on input at bounding box center [1067, 79] width 168 height 20
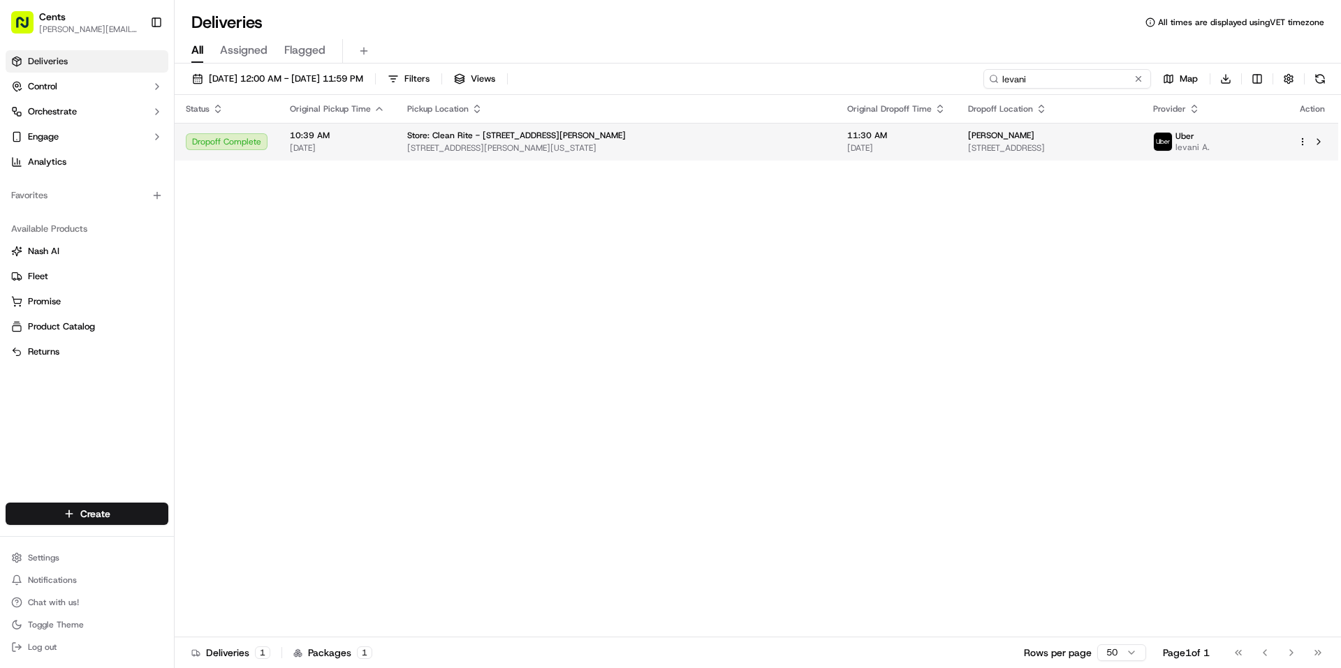
type input "levani"
click at [698, 139] on div "Store: Clean Rite - [STREET_ADDRESS][PERSON_NAME]" at bounding box center [616, 135] width 418 height 11
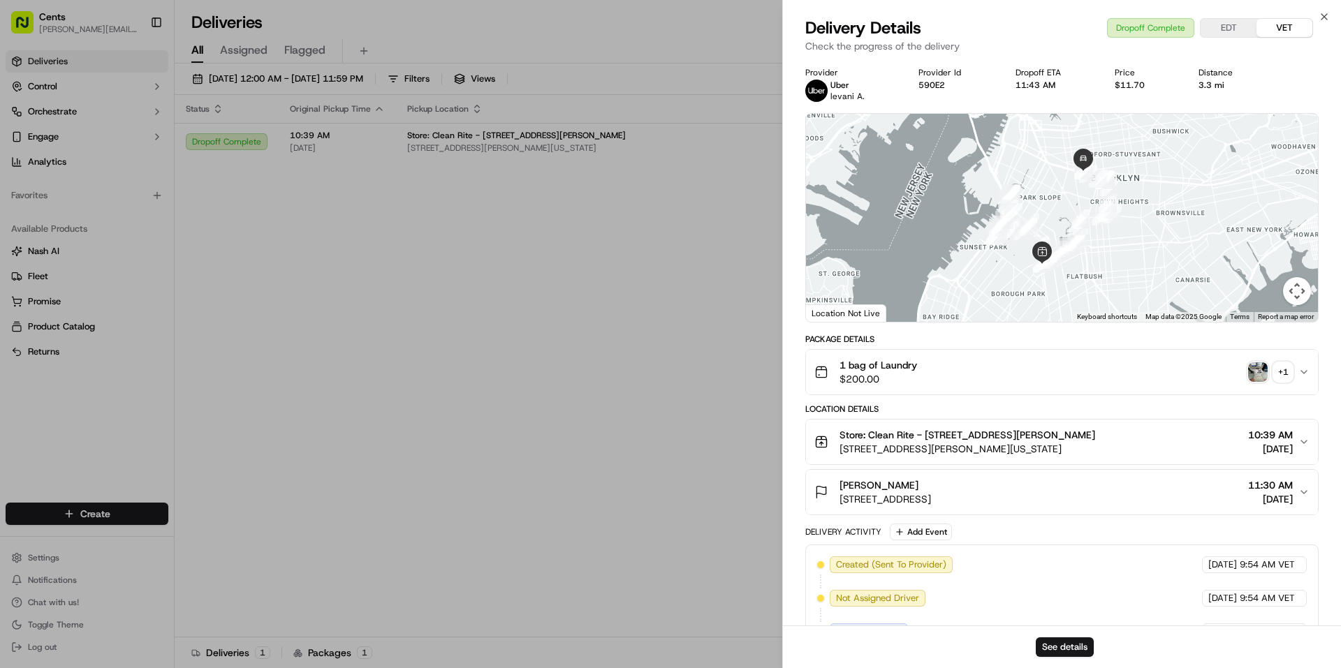
click at [1281, 376] on div "+ 1" at bounding box center [1283, 372] width 20 height 20
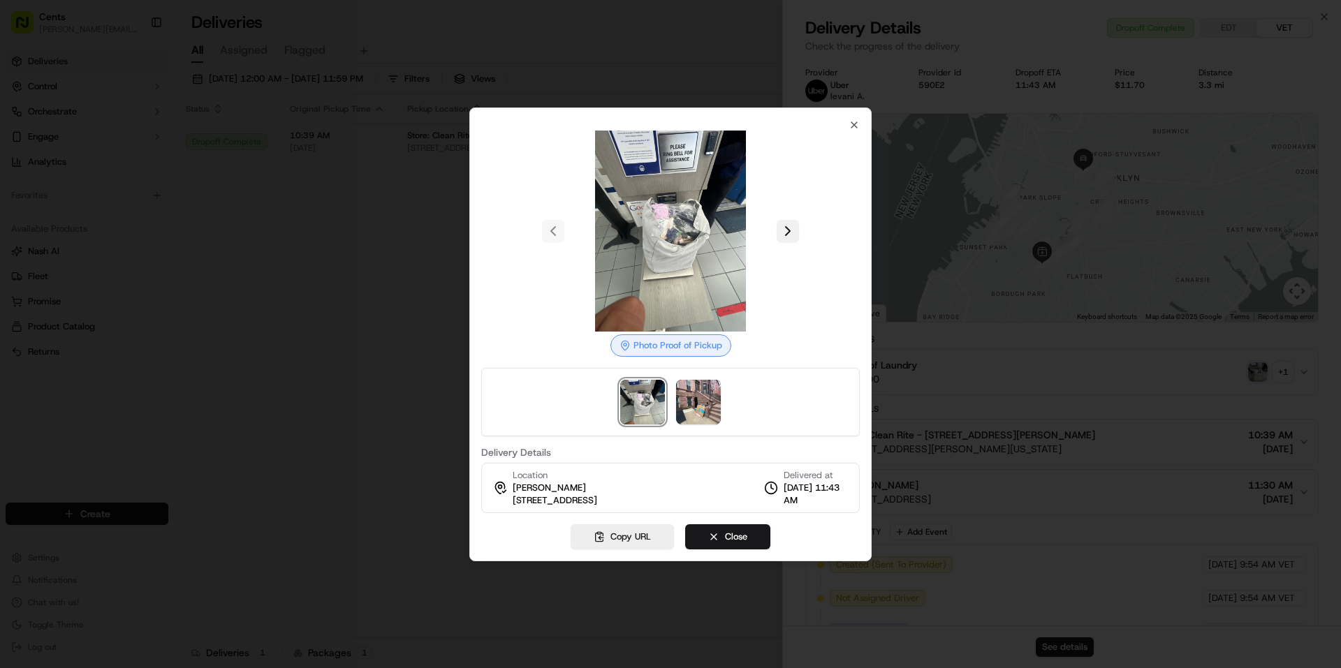
click at [786, 230] on button at bounding box center [787, 231] width 22 height 22
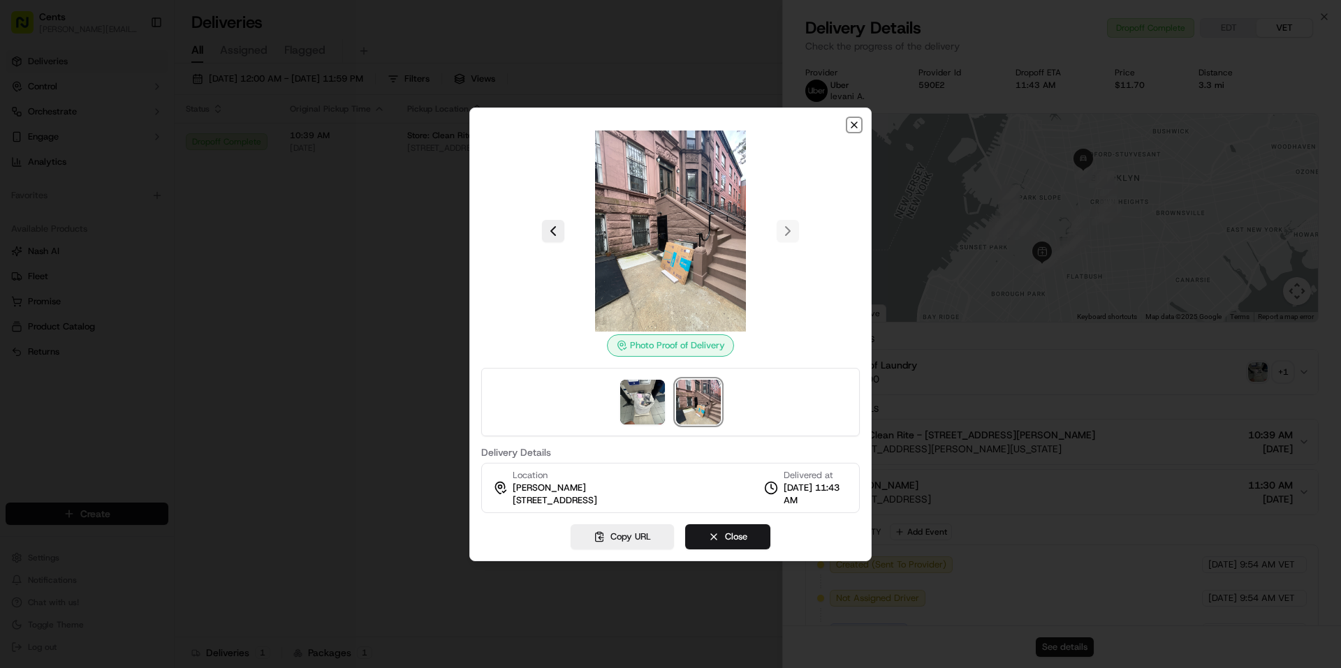
click at [850, 128] on icon "button" at bounding box center [853, 124] width 11 height 11
